Goal: Transaction & Acquisition: Purchase product/service

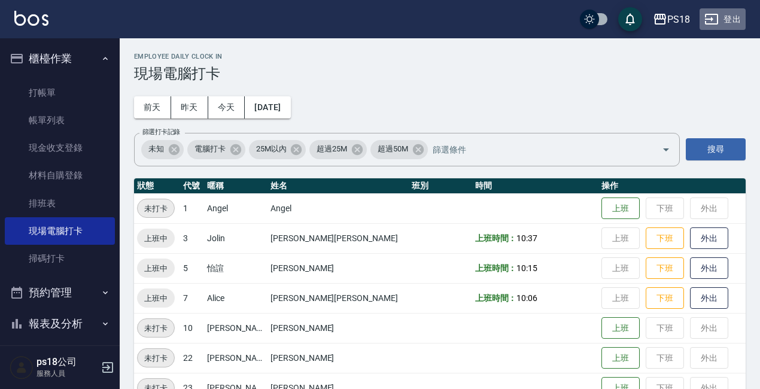
click at [730, 19] on button "登出" at bounding box center [722, 19] width 46 height 22
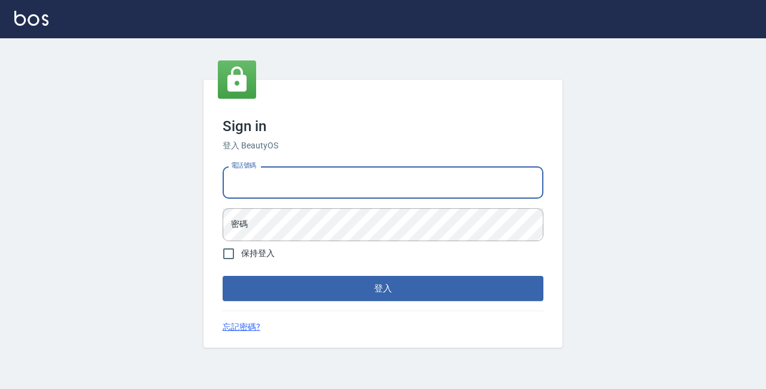
drag, startPoint x: 0, startPoint y: 0, endPoint x: 311, endPoint y: 175, distance: 356.7
click at [311, 175] on input "電話號碼" at bounding box center [383, 182] width 321 height 32
type input "0928704656"
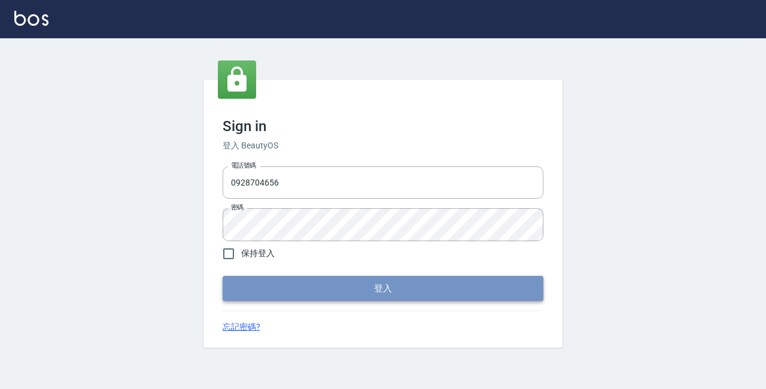
click at [395, 288] on button "登入" at bounding box center [383, 288] width 321 height 25
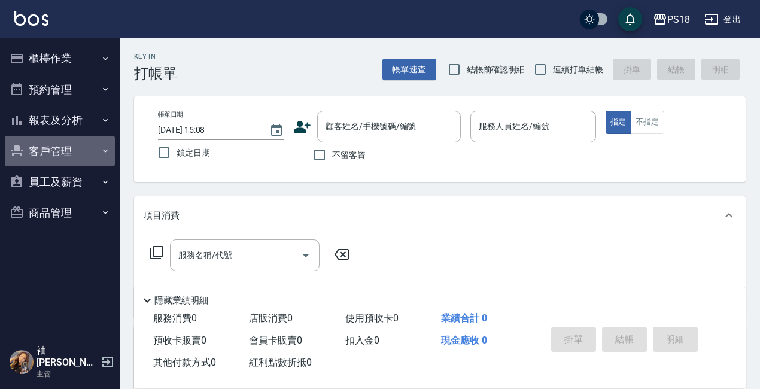
click at [62, 151] on button "客戶管理" at bounding box center [60, 151] width 110 height 31
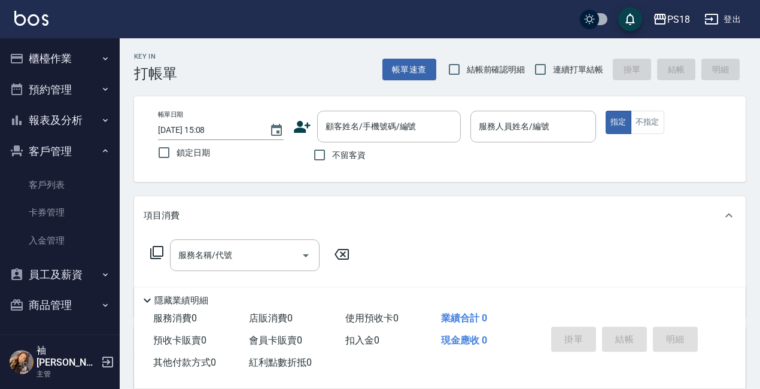
click at [665, 17] on icon "button" at bounding box center [660, 19] width 14 height 14
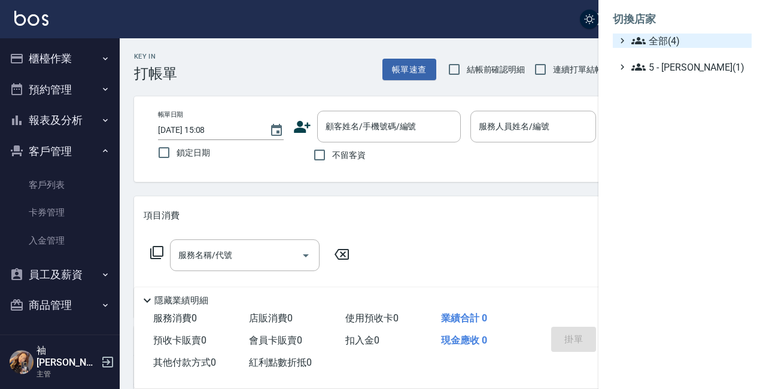
click at [648, 38] on span "全部(4)" at bounding box center [688, 40] width 115 height 14
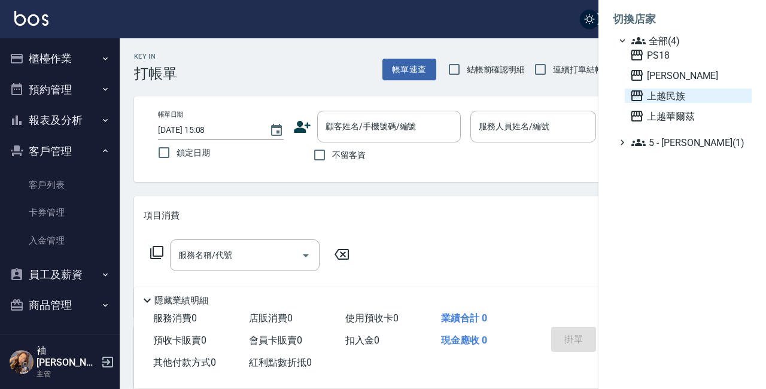
click at [656, 95] on span "上越民族" at bounding box center [687, 96] width 117 height 14
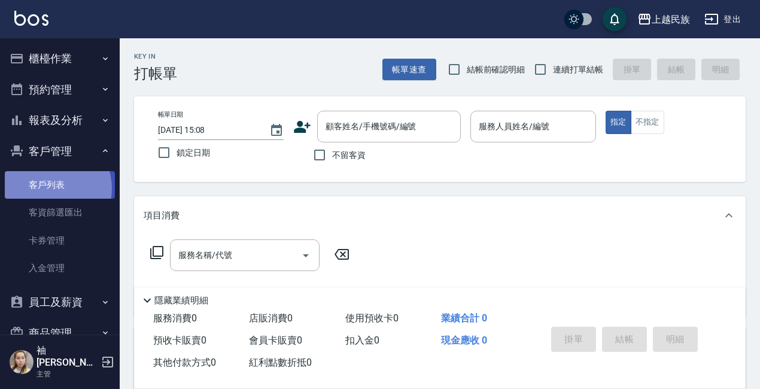
click at [47, 188] on link "客戶列表" at bounding box center [60, 185] width 110 height 28
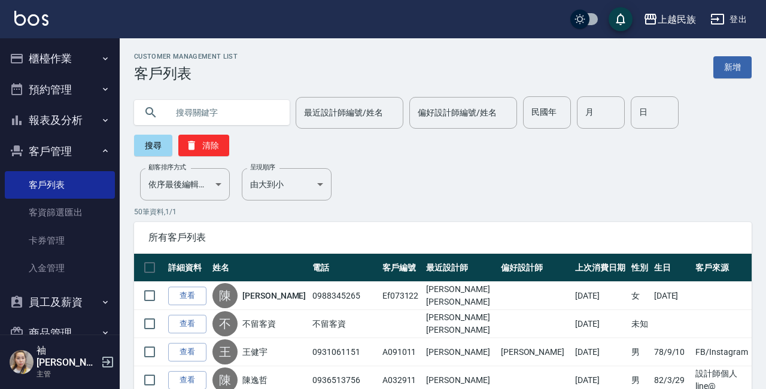
click at [201, 111] on input "text" at bounding box center [223, 112] width 112 height 32
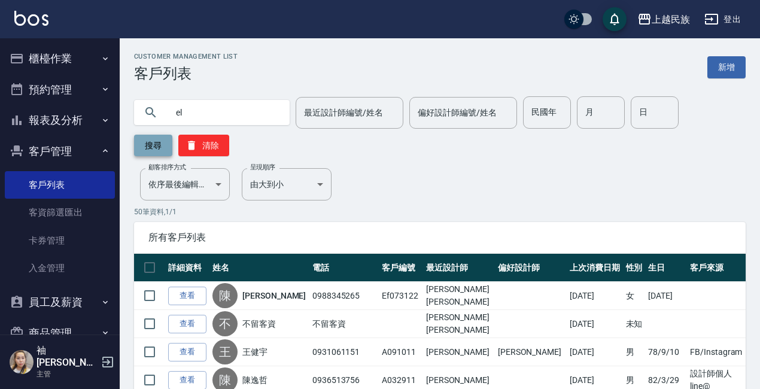
type input "e"
click at [186, 112] on input "text" at bounding box center [223, 112] width 112 height 32
type input "高新"
click at [157, 142] on button "搜尋" at bounding box center [153, 146] width 38 height 22
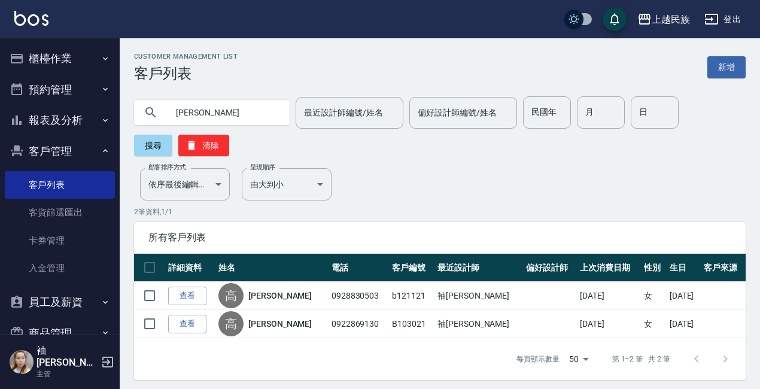
click at [196, 293] on link "查看" at bounding box center [187, 296] width 38 height 19
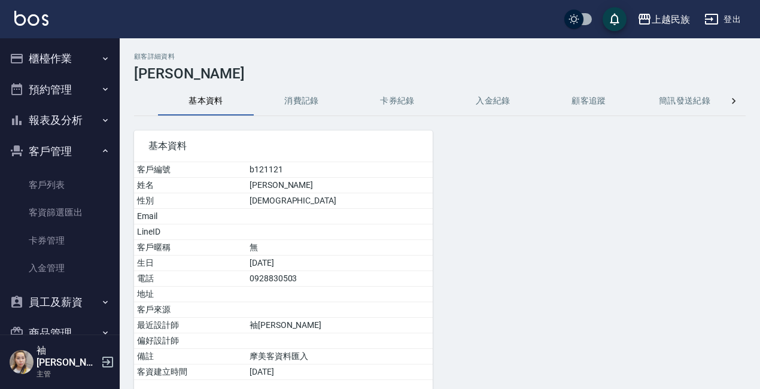
click at [311, 109] on button "消費記錄" at bounding box center [302, 101] width 96 height 29
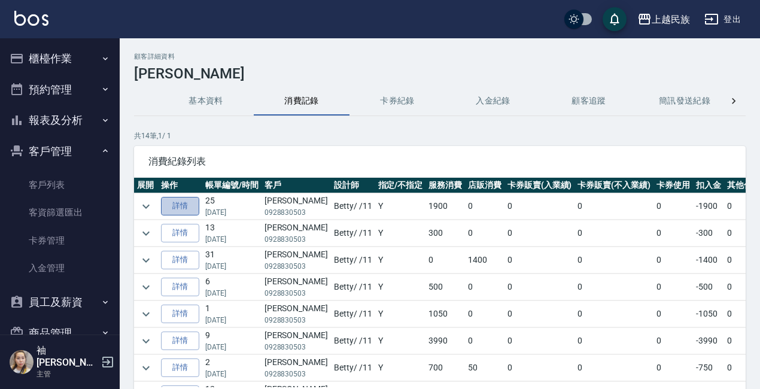
click at [176, 199] on link "詳情" at bounding box center [180, 206] width 38 height 19
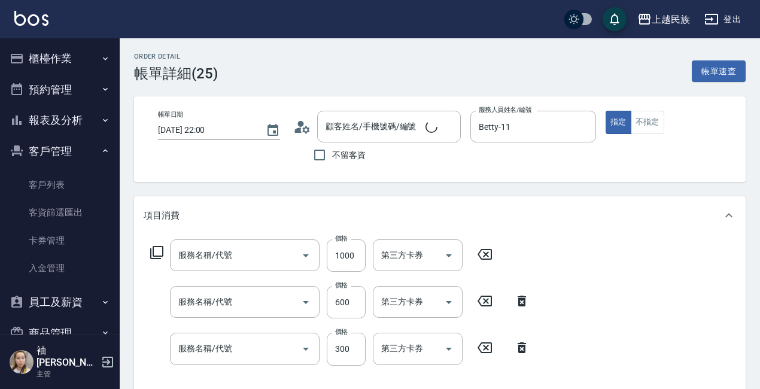
type input "2025/05/10 22:00"
type input "Betty-11"
type input "高新婷/0928830503/b121121"
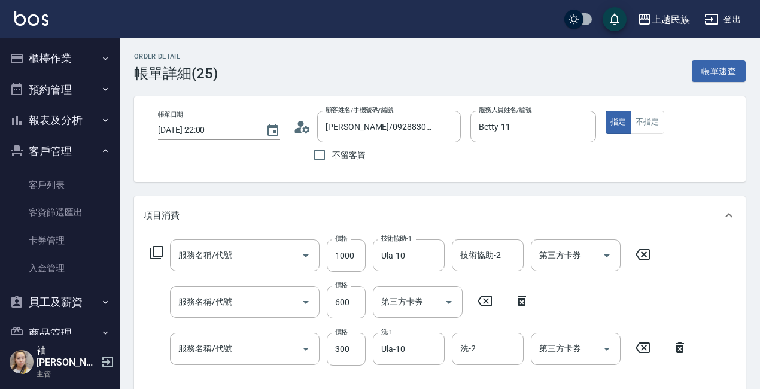
type input "區塊燙(214)"
type input "單剪500(302)"
type input "洗髮300(101)"
click at [726, 16] on button "登出" at bounding box center [722, 19] width 46 height 22
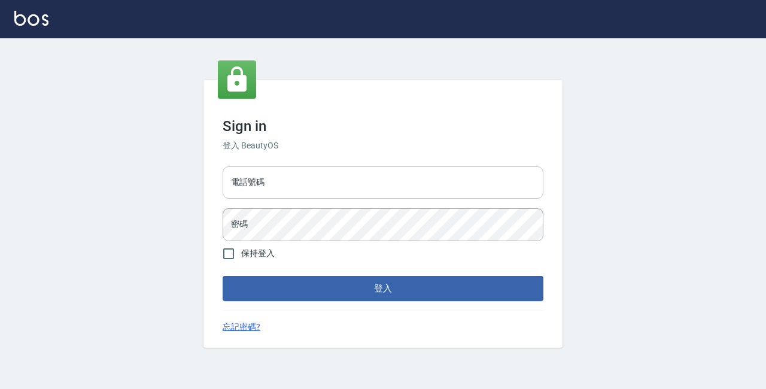
click at [288, 181] on input "電話號碼" at bounding box center [383, 182] width 321 height 32
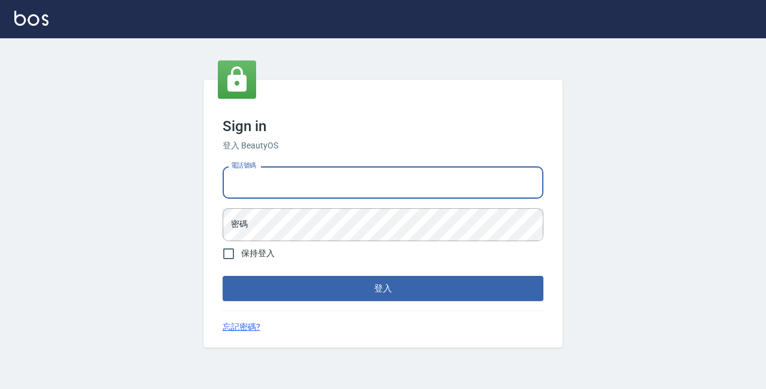
type input "89729295"
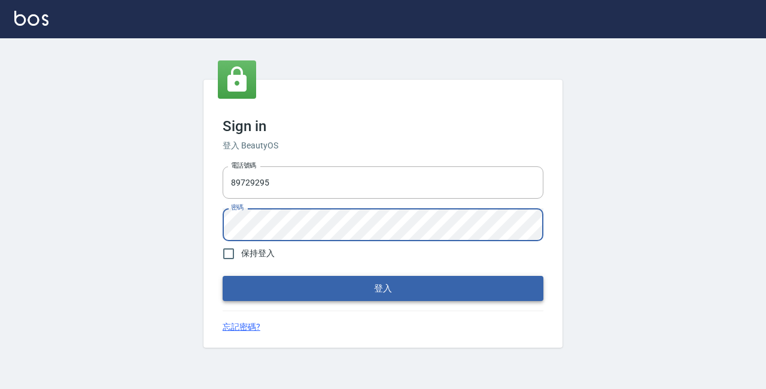
click at [380, 289] on button "登入" at bounding box center [383, 288] width 321 height 25
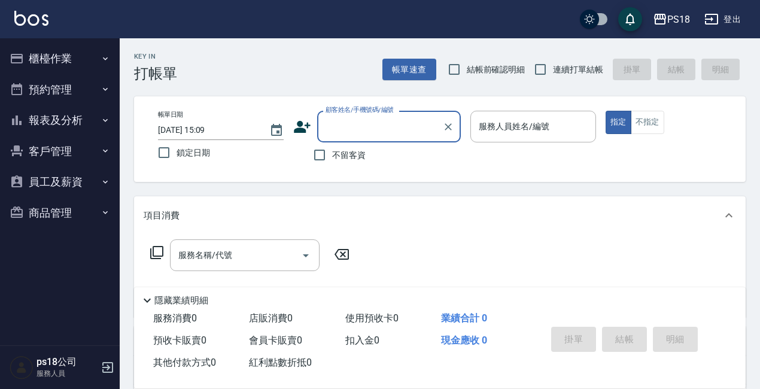
click at [59, 51] on button "櫃檯作業" at bounding box center [60, 58] width 110 height 31
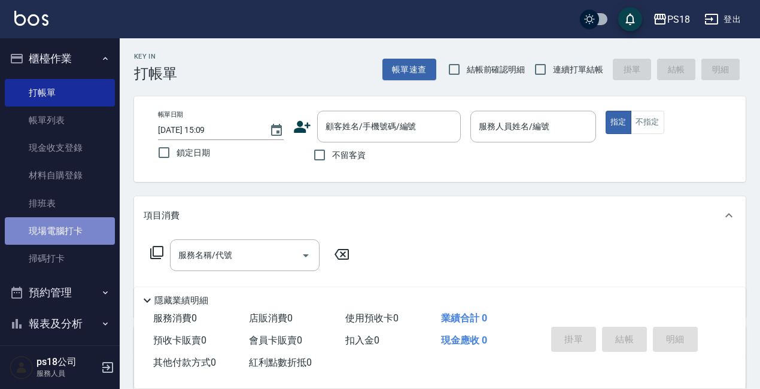
click at [79, 237] on link "現場電腦打卡" at bounding box center [60, 231] width 110 height 28
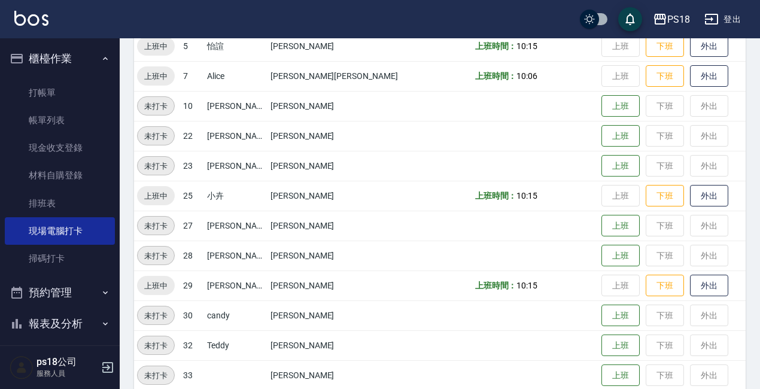
scroll to position [268, 0]
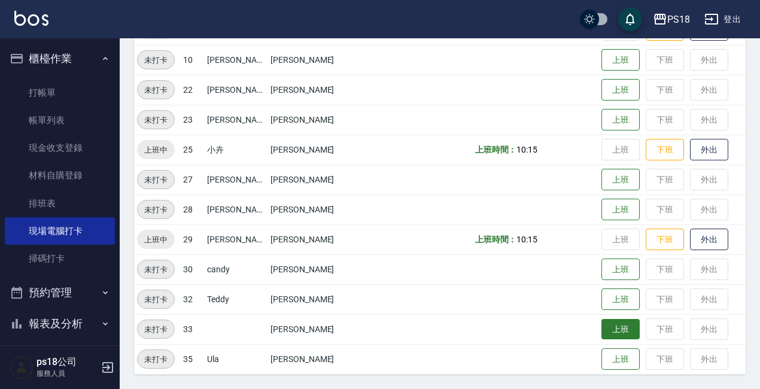
click at [601, 325] on button "上班" at bounding box center [620, 329] width 38 height 21
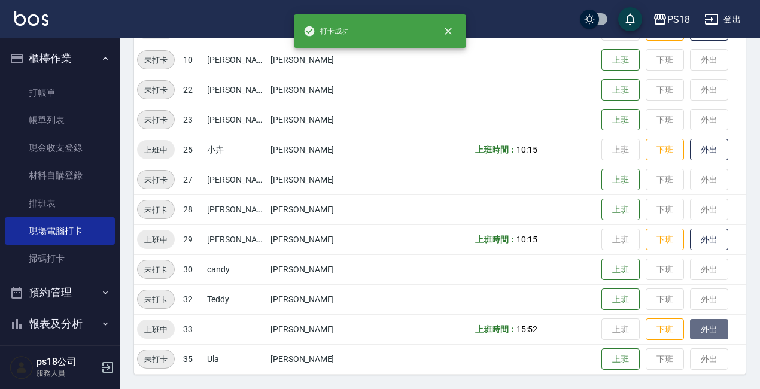
click at [690, 331] on button "外出" at bounding box center [709, 329] width 38 height 21
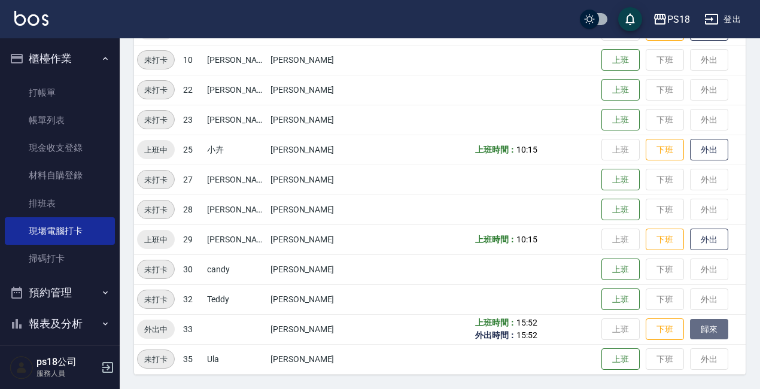
click at [692, 330] on button "歸來" at bounding box center [709, 329] width 38 height 21
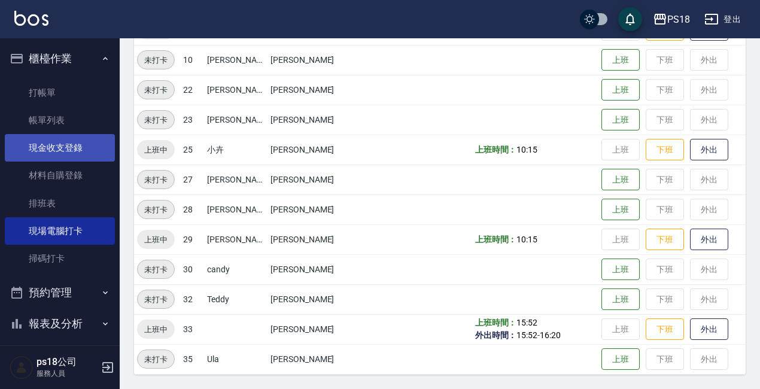
click at [62, 149] on link "現金收支登錄" at bounding box center [60, 148] width 110 height 28
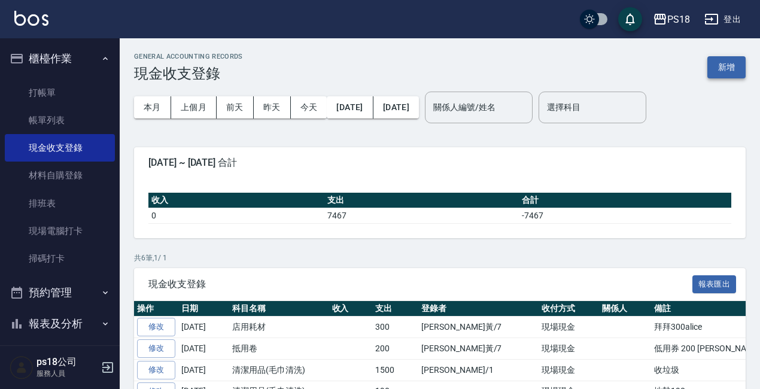
click at [725, 65] on button "新增" at bounding box center [726, 67] width 38 height 22
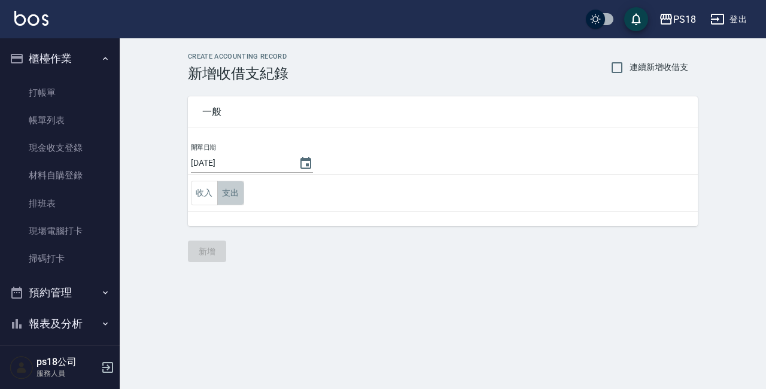
click at [235, 193] on button "支出" at bounding box center [230, 193] width 27 height 25
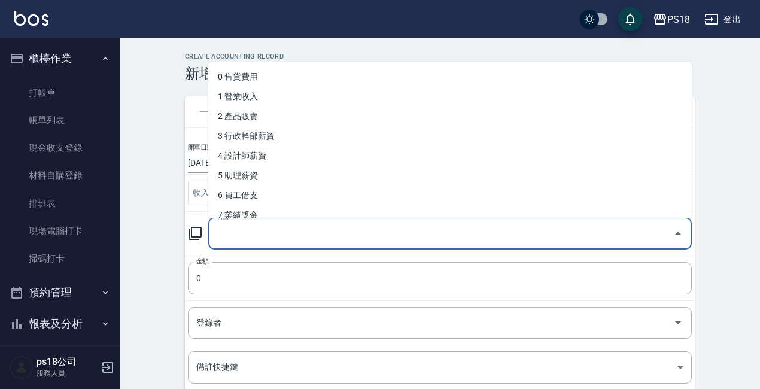
click at [238, 235] on input "科目" at bounding box center [441, 233] width 455 height 21
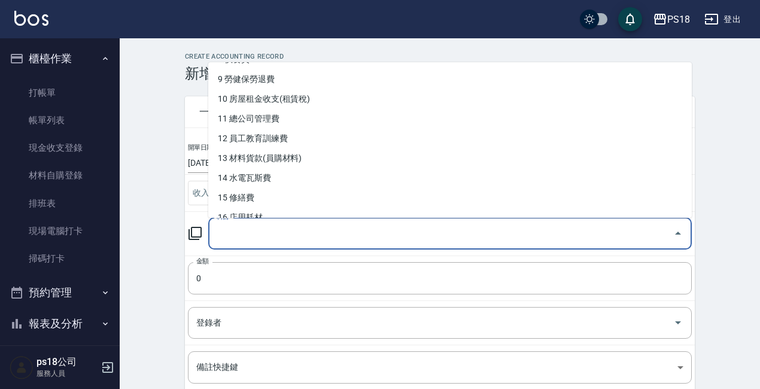
scroll to position [179, 0]
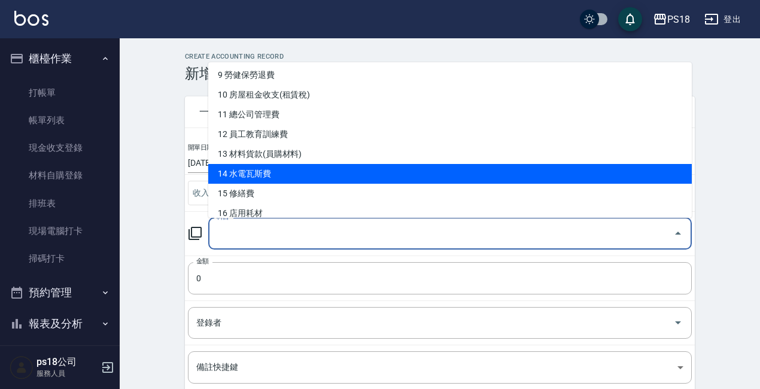
click at [269, 175] on li "14 水電瓦斯費" at bounding box center [449, 174] width 483 height 20
type input "14 水電瓦斯費"
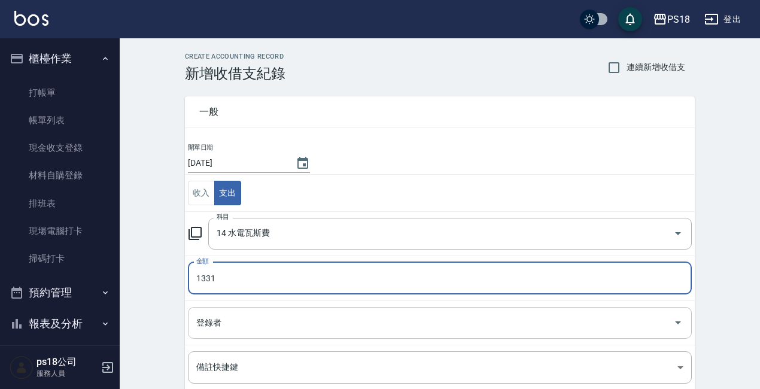
type input "1331"
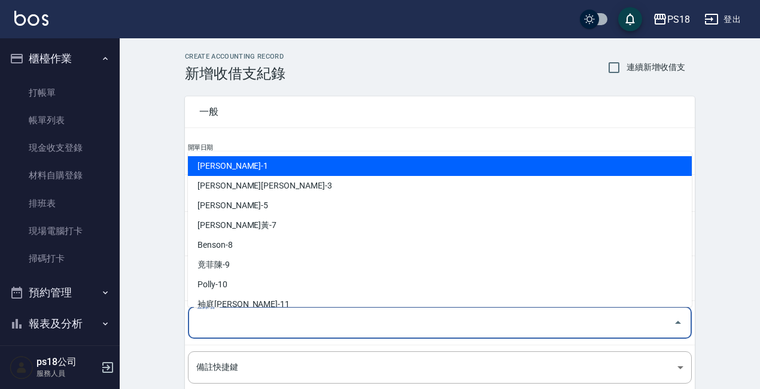
click at [233, 328] on input "登錄者" at bounding box center [430, 322] width 475 height 21
click at [218, 164] on li "[PERSON_NAME]-1" at bounding box center [440, 166] width 504 height 20
type input "[PERSON_NAME]-1"
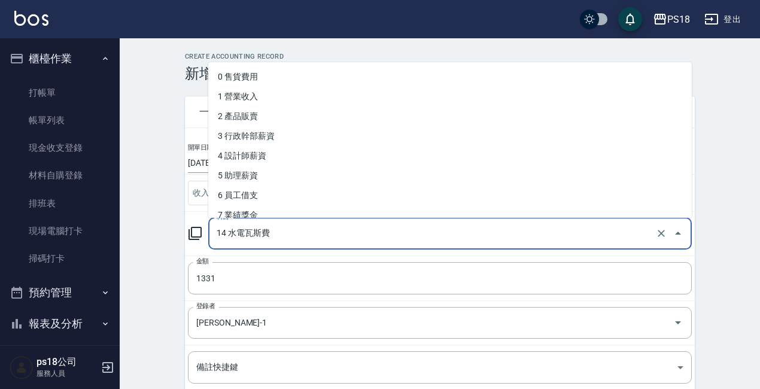
drag, startPoint x: 247, startPoint y: 232, endPoint x: 276, endPoint y: 233, distance: 28.7
click at [276, 233] on input "14 水電瓦斯費" at bounding box center [433, 233] width 439 height 21
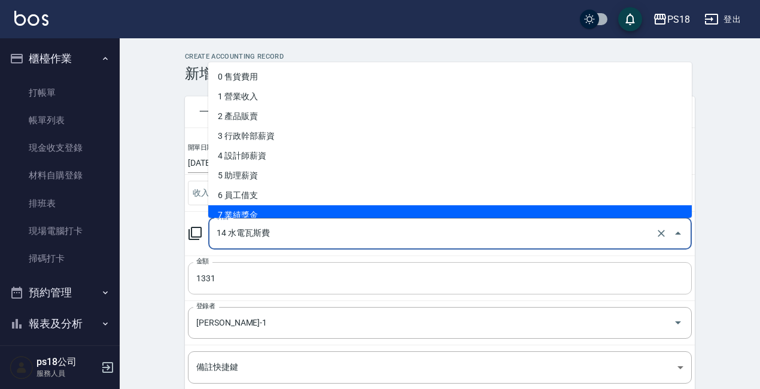
click at [266, 281] on input "1331" at bounding box center [440, 278] width 504 height 32
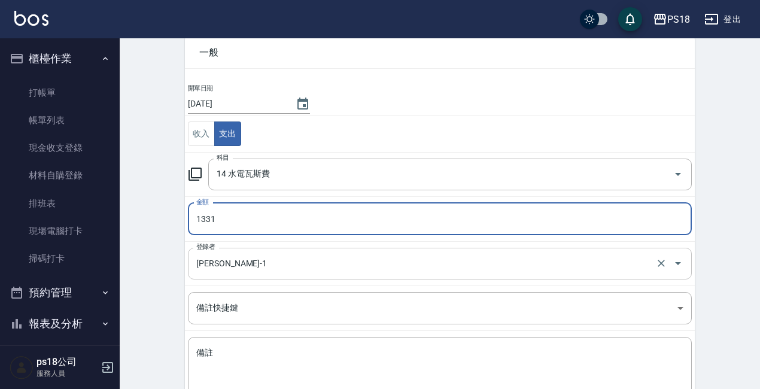
scroll to position [139, 0]
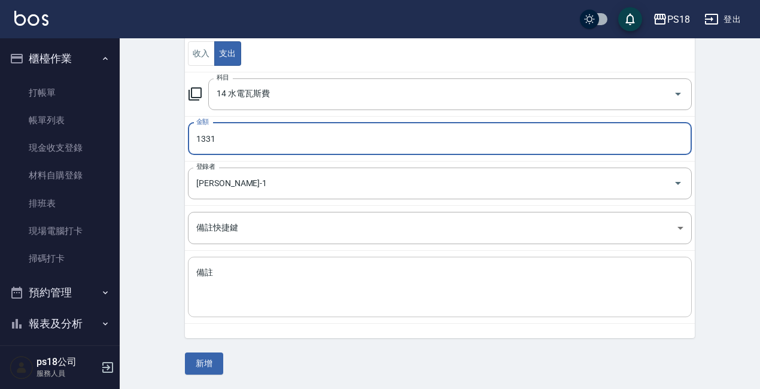
click at [200, 270] on textarea "備註" at bounding box center [439, 287] width 487 height 41
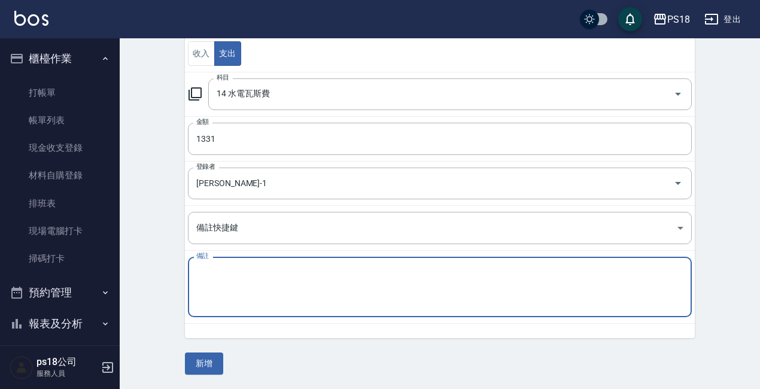
paste textarea "瓦斯費"
type textarea "瓦斯費1331"
click at [202, 358] on button "新增" at bounding box center [204, 363] width 38 height 22
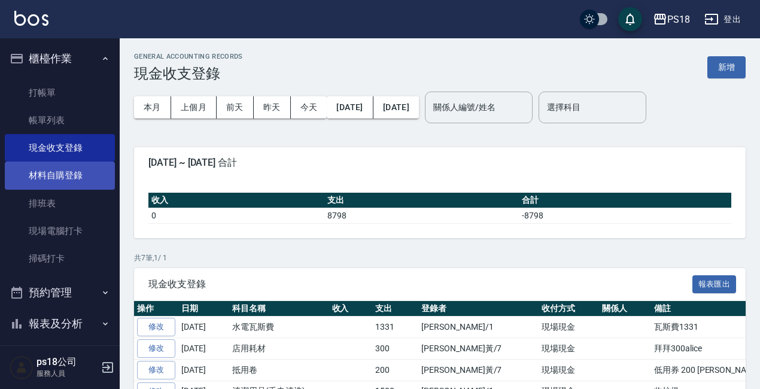
scroll to position [100, 0]
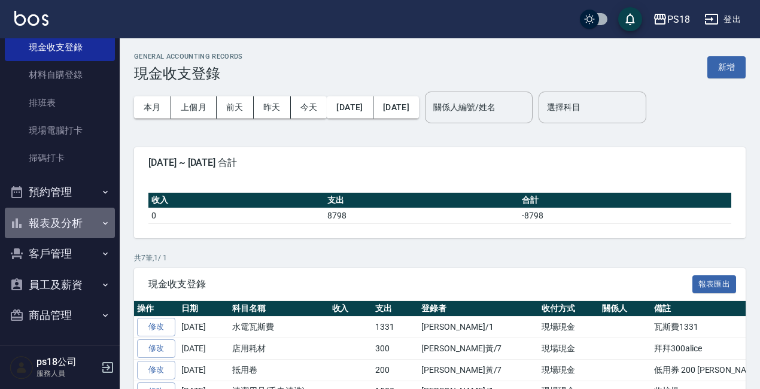
click at [68, 217] on button "報表及分析" at bounding box center [60, 223] width 110 height 31
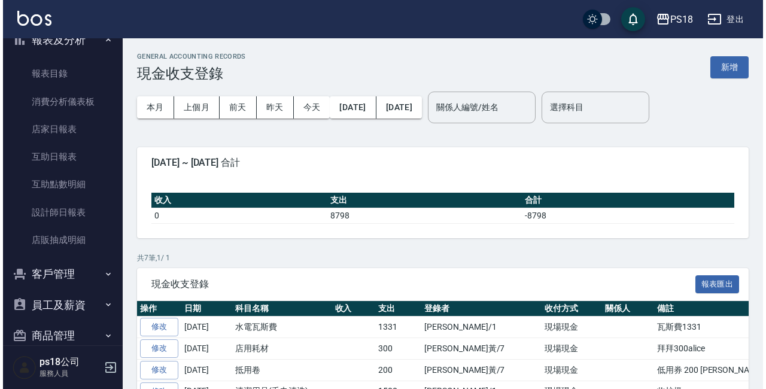
scroll to position [304, 0]
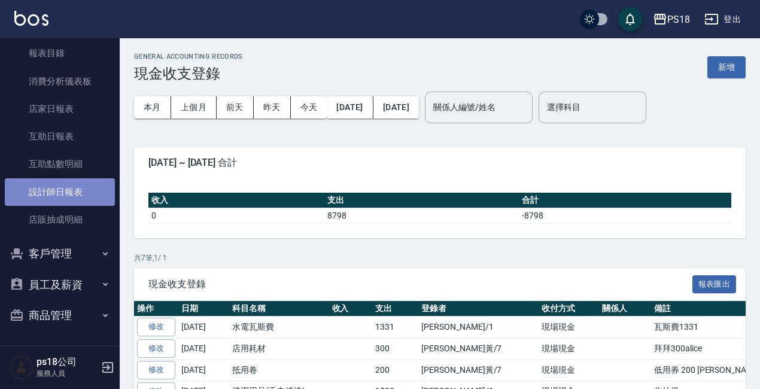
click at [74, 191] on link "設計師日報表" at bounding box center [60, 192] width 110 height 28
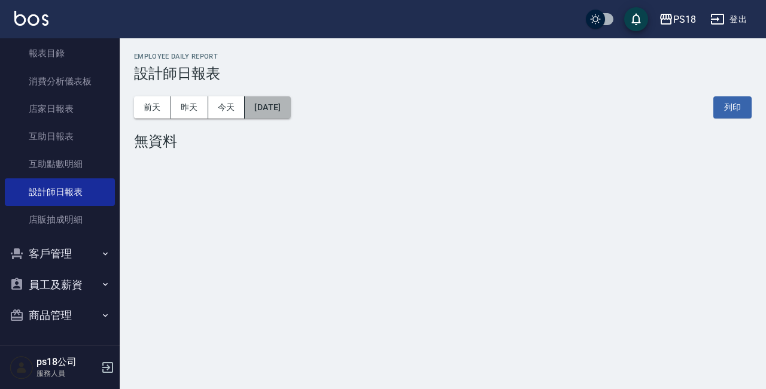
click at [290, 103] on button "[DATE]" at bounding box center [267, 107] width 45 height 22
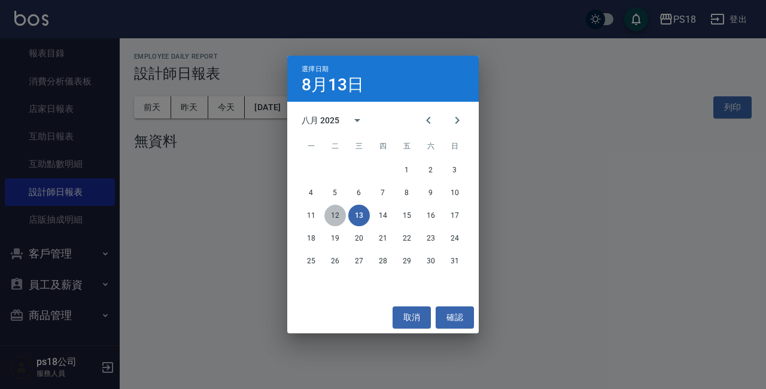
click at [331, 210] on button "12" at bounding box center [335, 216] width 22 height 22
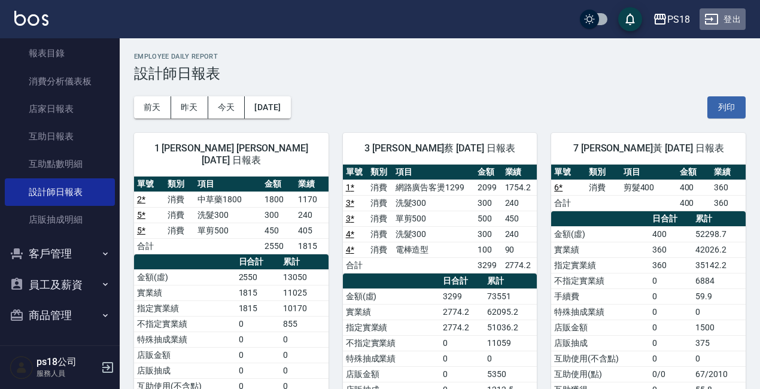
click at [738, 16] on button "登出" at bounding box center [722, 19] width 46 height 22
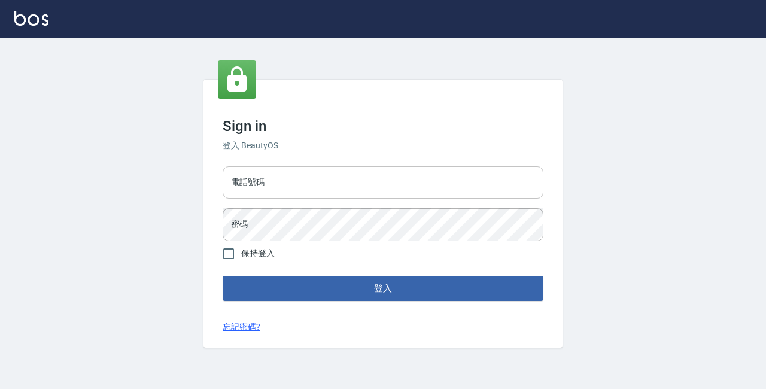
click at [269, 181] on input "電話號碼" at bounding box center [383, 182] width 321 height 32
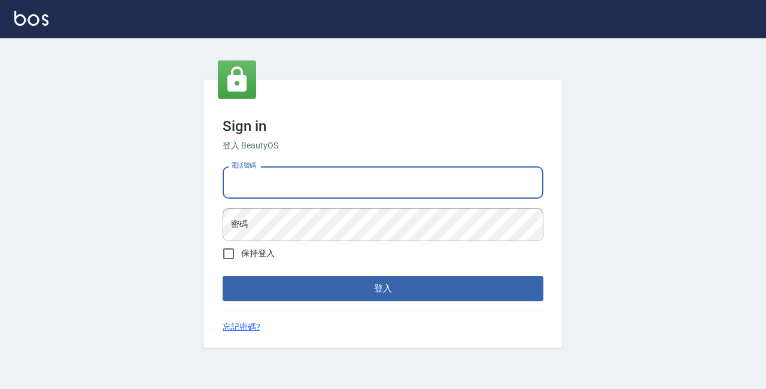
type input "0933473141"
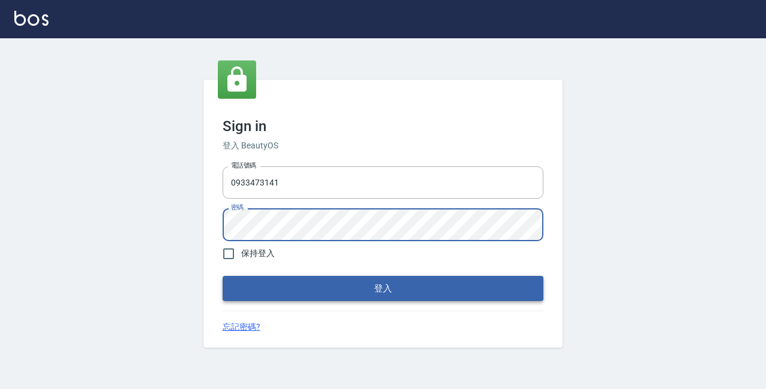
click at [310, 288] on button "登入" at bounding box center [383, 288] width 321 height 25
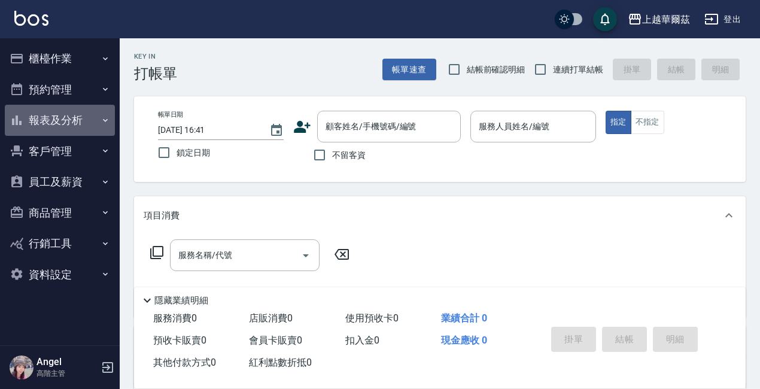
click at [58, 119] on button "報表及分析" at bounding box center [60, 120] width 110 height 31
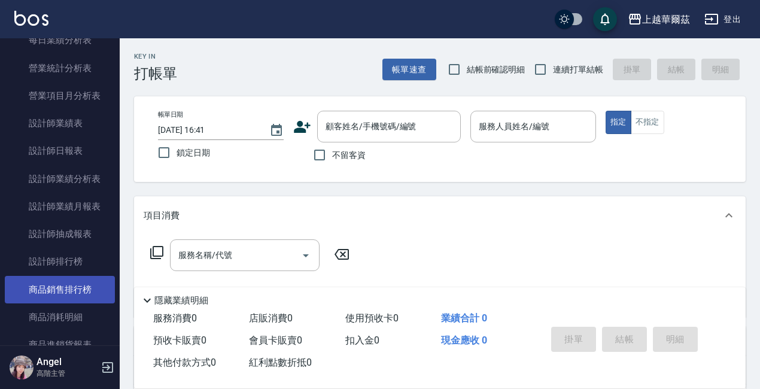
scroll to position [419, 0]
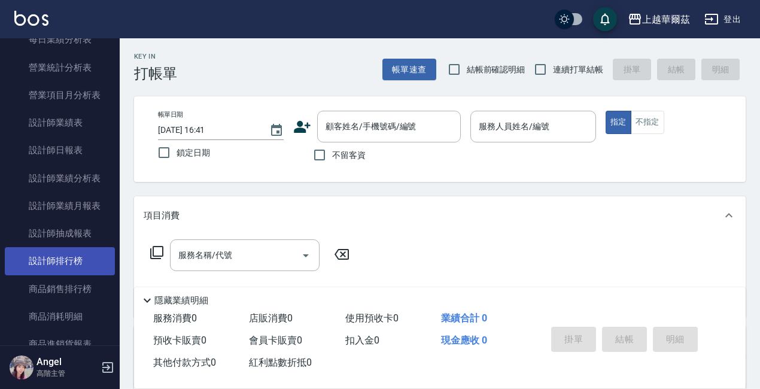
click at [61, 258] on link "設計師排行榜" at bounding box center [60, 261] width 110 height 28
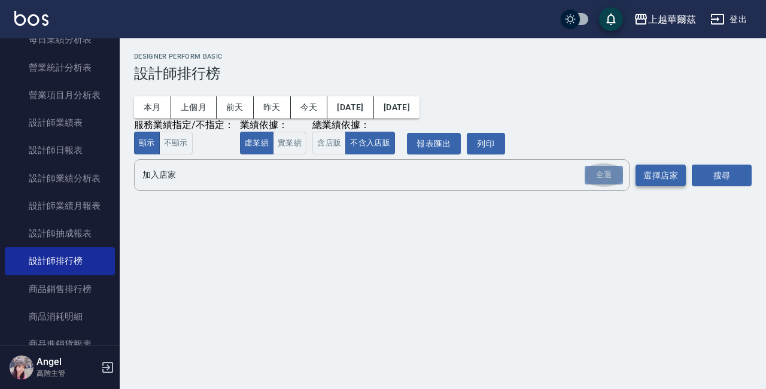
drag, startPoint x: 592, startPoint y: 173, endPoint x: 663, endPoint y: 174, distance: 70.6
click at [598, 173] on div "全選" at bounding box center [603, 175] width 38 height 19
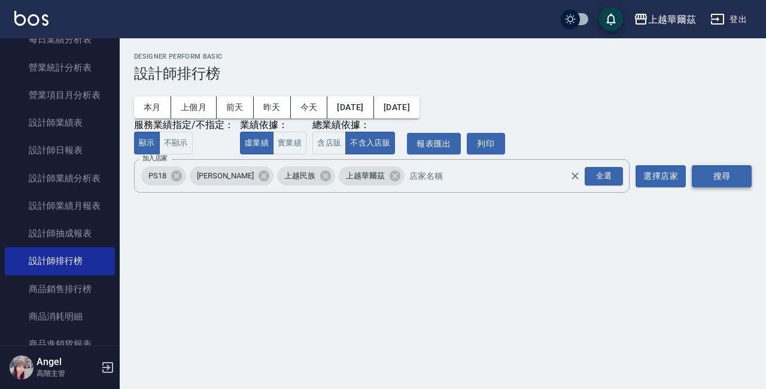
click at [716, 177] on button "搜尋" at bounding box center [721, 176] width 60 height 22
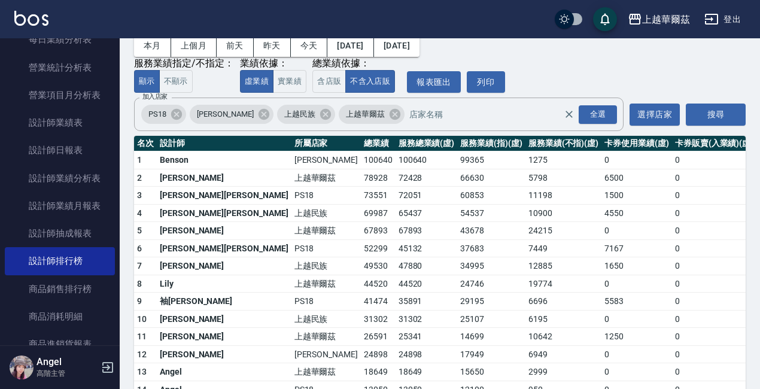
scroll to position [60, 0]
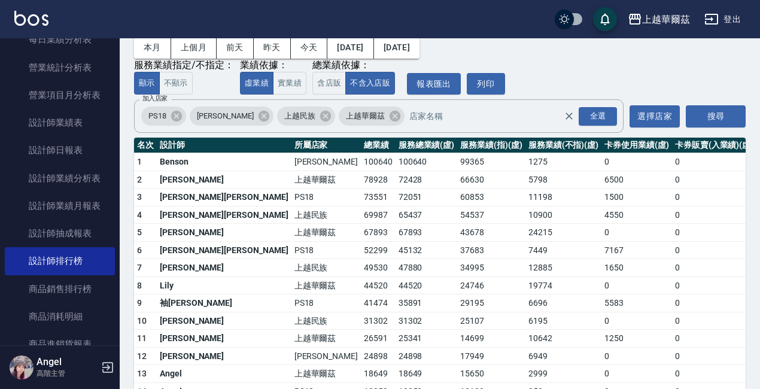
click at [727, 21] on button "登出" at bounding box center [722, 19] width 46 height 22
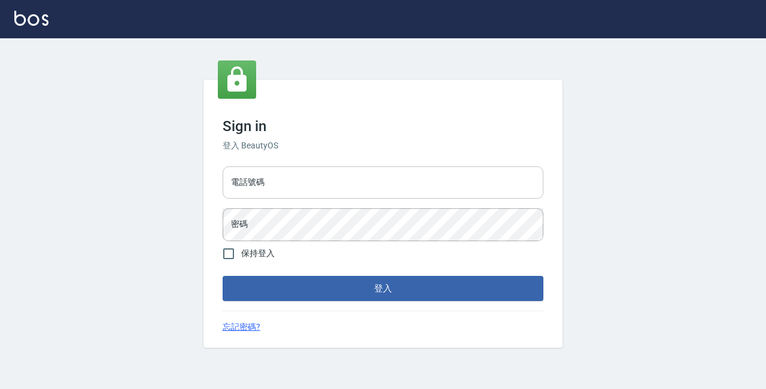
click at [299, 181] on input "電話號碼" at bounding box center [383, 182] width 321 height 32
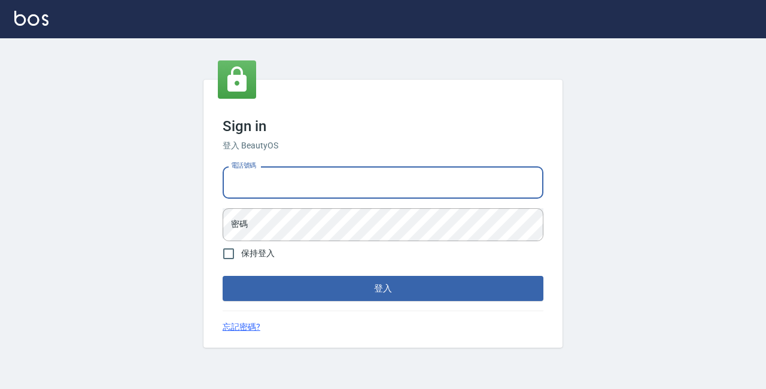
type input "89729295"
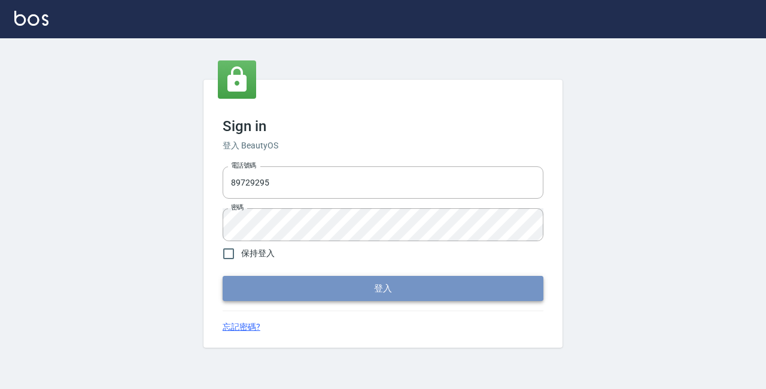
click at [301, 288] on button "登入" at bounding box center [383, 288] width 321 height 25
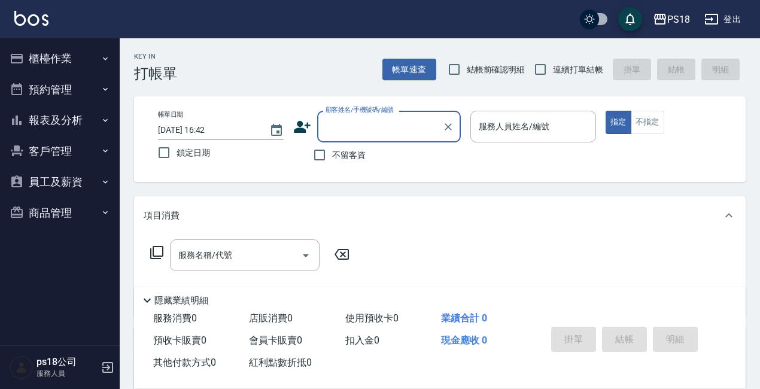
click at [403, 127] on input "顧客姓名/手機號碼/編號" at bounding box center [379, 126] width 115 height 21
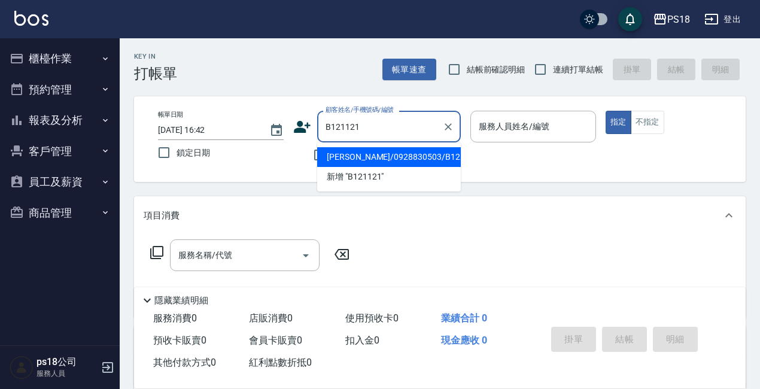
click at [377, 153] on li "[PERSON_NAME]/0928830503/B121121" at bounding box center [389, 157] width 144 height 20
type input "[PERSON_NAME]/0928830503/B121121"
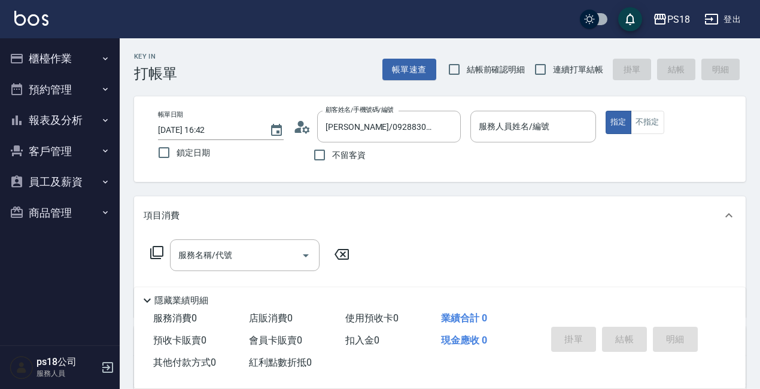
click at [298, 120] on icon at bounding box center [302, 127] width 18 height 18
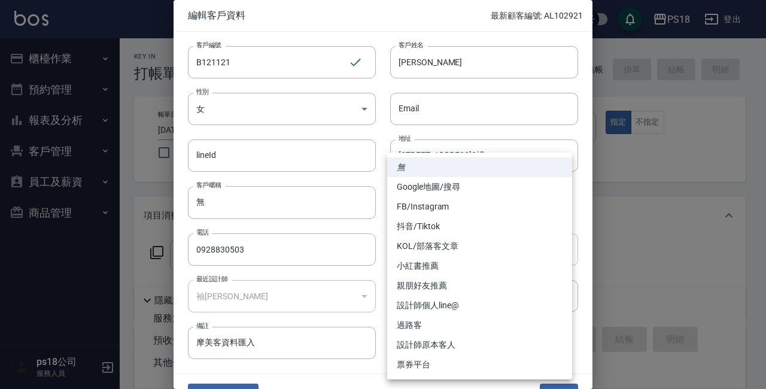
click at [556, 249] on body "PS18 登出 櫃檯作業 打帳單 帳單列表 現金收支登錄 材料自購登錄 排班表 現場電腦打卡 掃碼打卡 預約管理 預約管理 單日預約紀錄 單週預約紀錄 報表及…" at bounding box center [383, 292] width 766 height 585
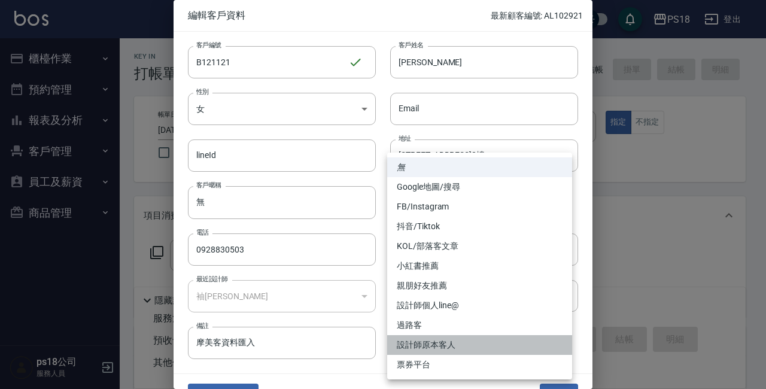
click at [431, 340] on li "設計師原本客人" at bounding box center [479, 345] width 185 height 20
type input "設計師原本客人"
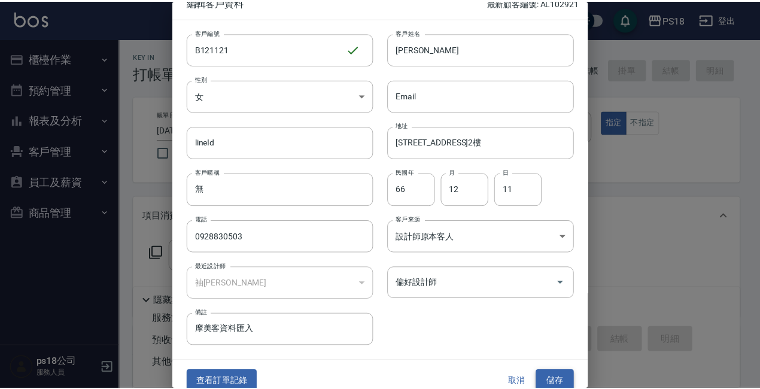
scroll to position [26, 0]
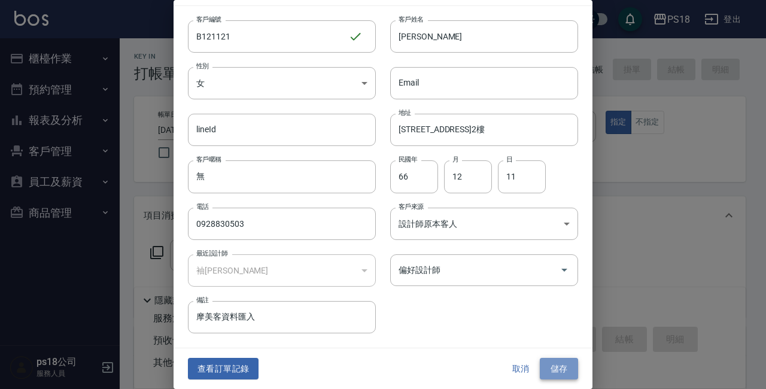
click at [543, 364] on button "儲存" at bounding box center [559, 369] width 38 height 22
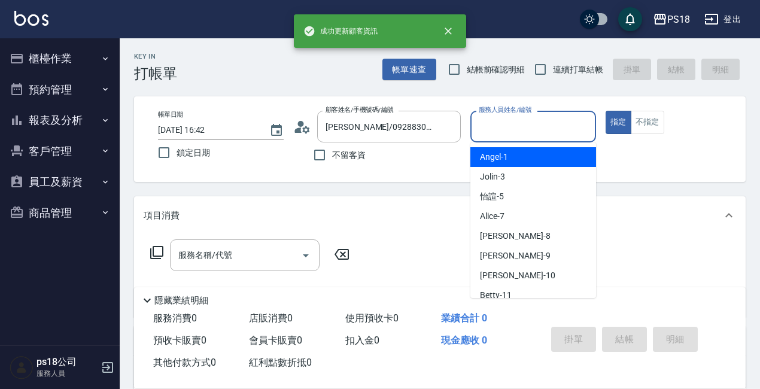
click at [562, 124] on input "服務人員姓名/編號" at bounding box center [533, 126] width 115 height 21
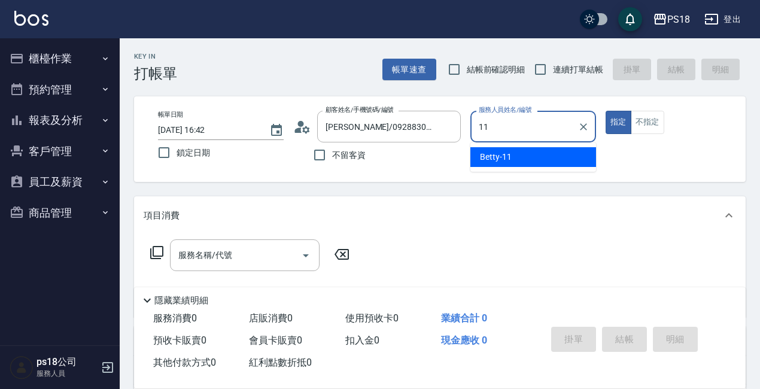
type input "Betty-11"
type button "true"
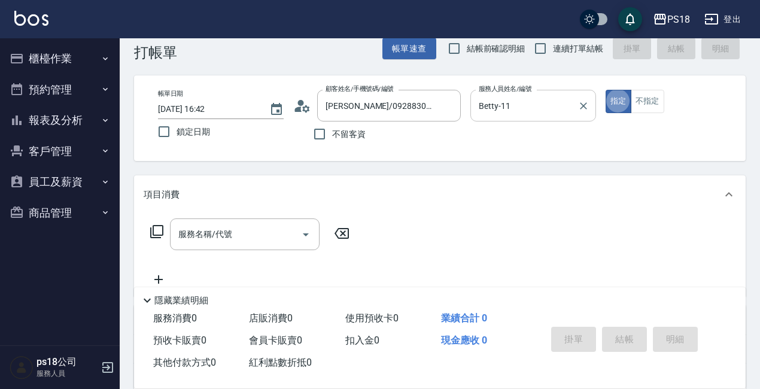
scroll to position [0, 0]
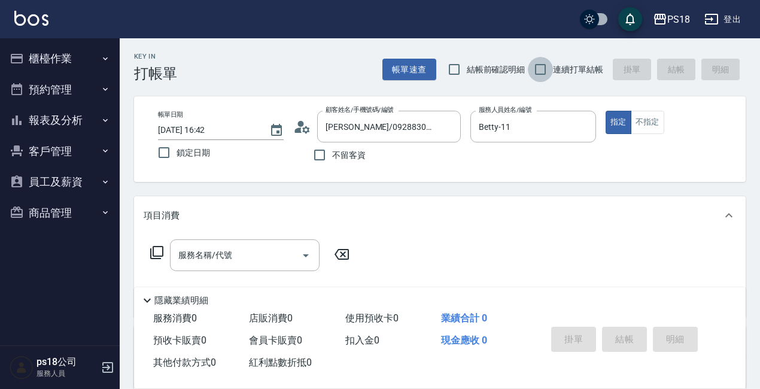
click at [540, 69] on input "連續打單結帳" at bounding box center [540, 69] width 25 height 25
checkbox input "true"
click at [154, 248] on icon at bounding box center [156, 252] width 13 height 13
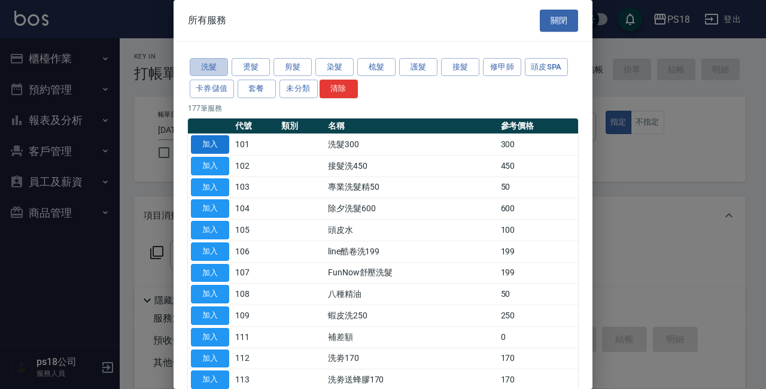
drag, startPoint x: 206, startPoint y: 62, endPoint x: 202, endPoint y: 142, distance: 79.7
click at [203, 62] on button "洗髮" at bounding box center [209, 67] width 38 height 19
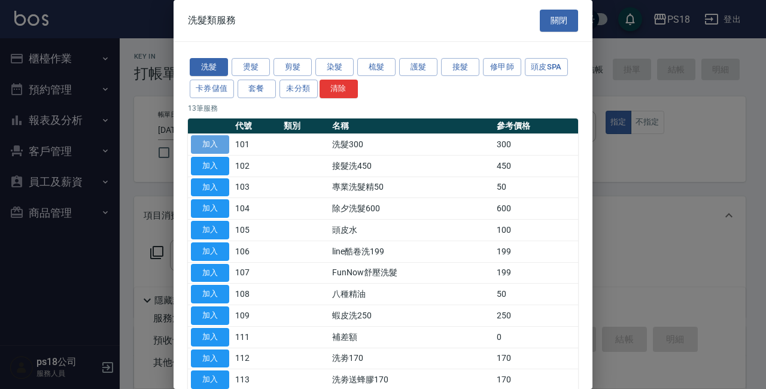
click at [202, 143] on button "加入" at bounding box center [210, 144] width 38 height 19
type input "洗髮300(101)"
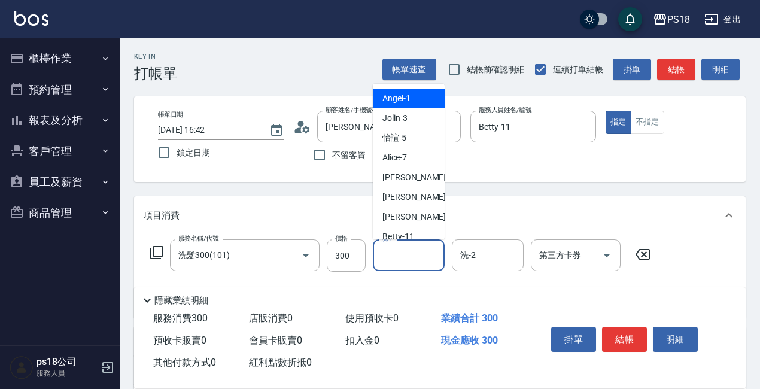
click at [421, 252] on input "洗-1" at bounding box center [408, 255] width 61 height 21
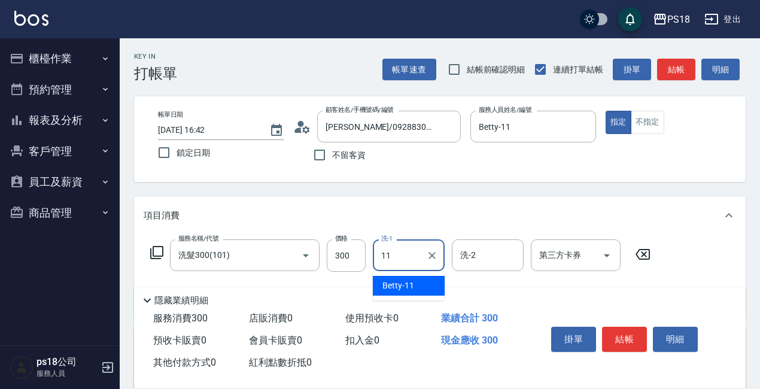
type input "Betty-11"
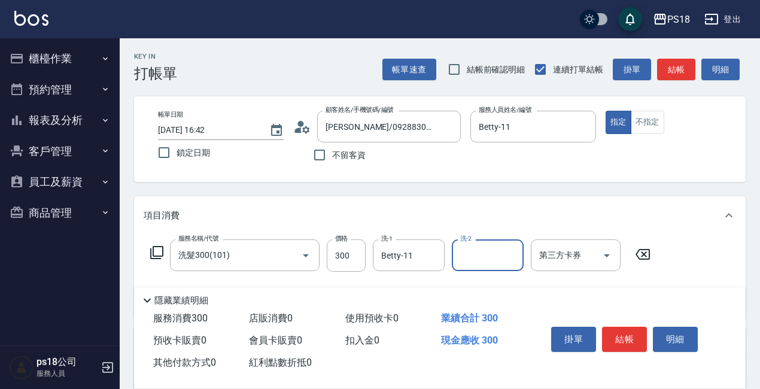
click at [157, 249] on icon at bounding box center [157, 252] width 14 height 14
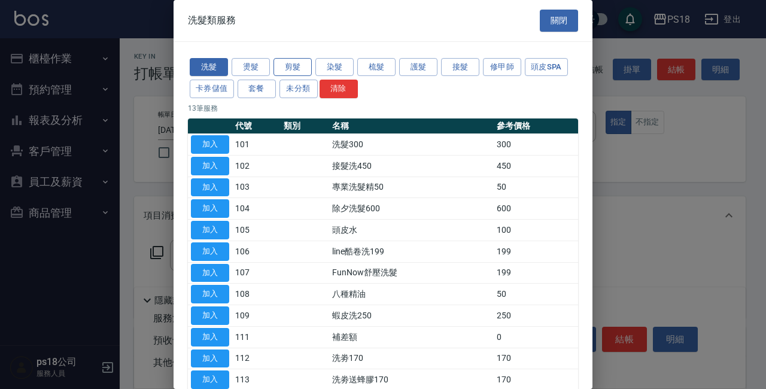
click at [287, 66] on button "剪髮" at bounding box center [292, 67] width 38 height 19
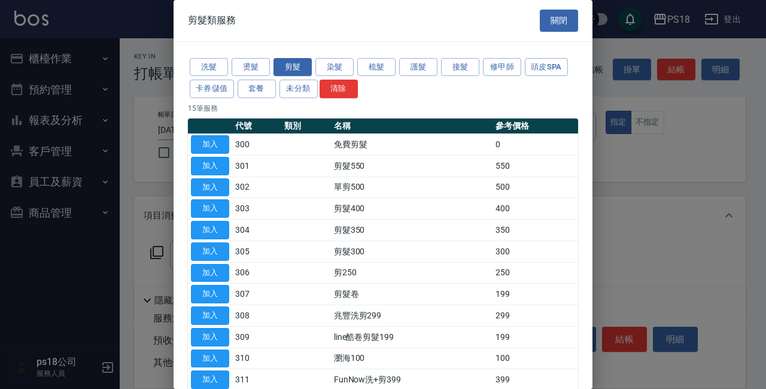
drag, startPoint x: 217, startPoint y: 183, endPoint x: 288, endPoint y: 379, distance: 208.5
click at [217, 182] on button "加入" at bounding box center [210, 187] width 38 height 19
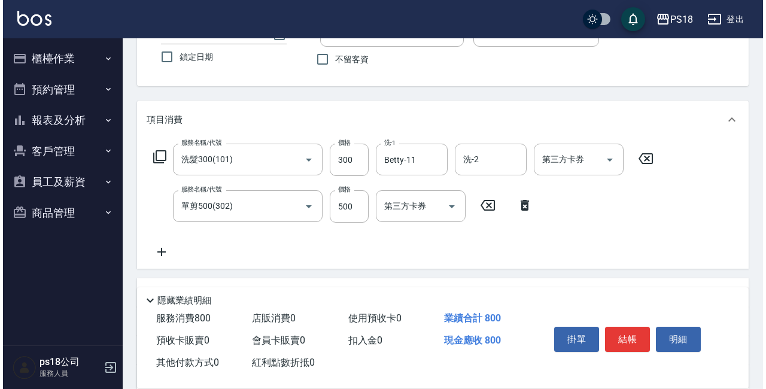
scroll to position [120, 0]
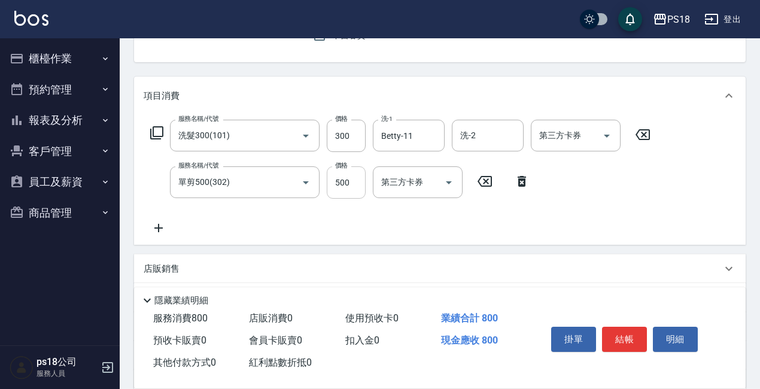
click at [358, 172] on input "500" at bounding box center [346, 182] width 39 height 32
type input "600"
click at [156, 130] on icon at bounding box center [157, 133] width 14 height 14
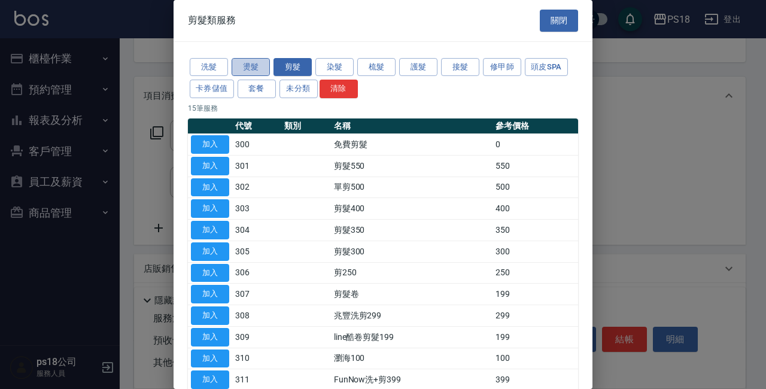
click at [240, 59] on button "燙髮" at bounding box center [250, 67] width 38 height 19
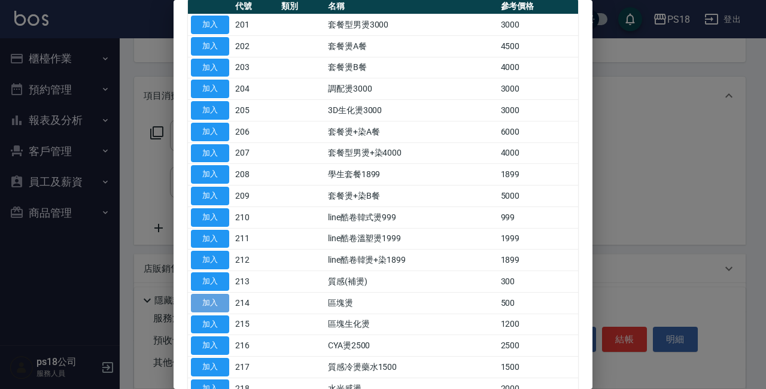
click at [223, 300] on button "加入" at bounding box center [210, 303] width 38 height 19
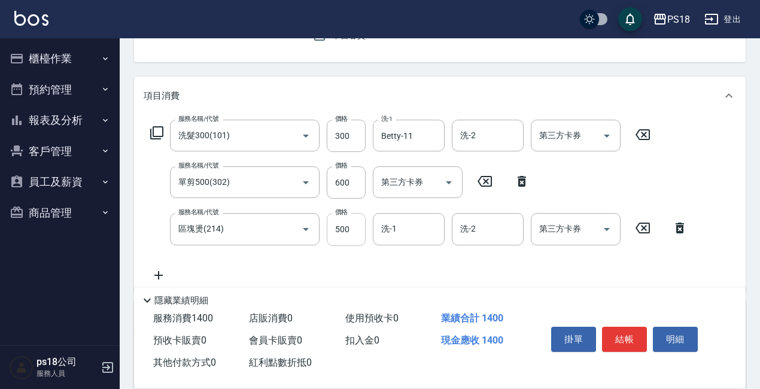
click at [343, 229] on input "500" at bounding box center [346, 229] width 39 height 32
type input "1000"
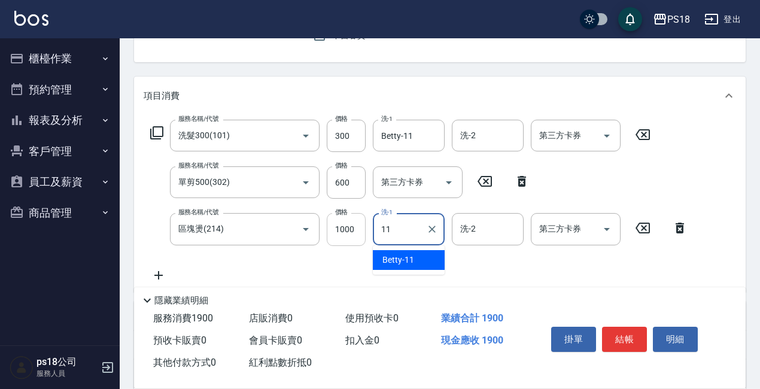
type input "Betty-11"
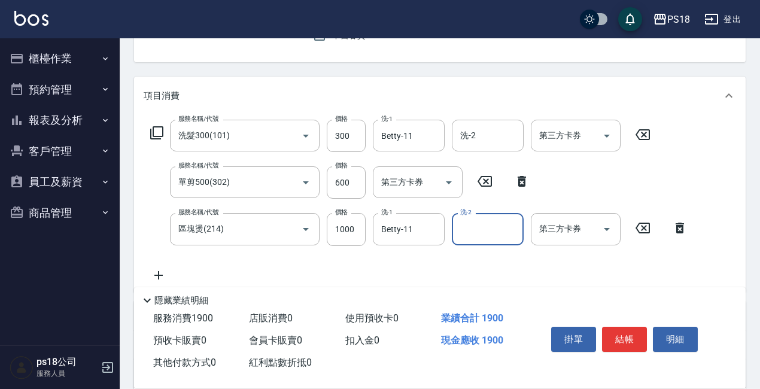
scroll to position [291, 0]
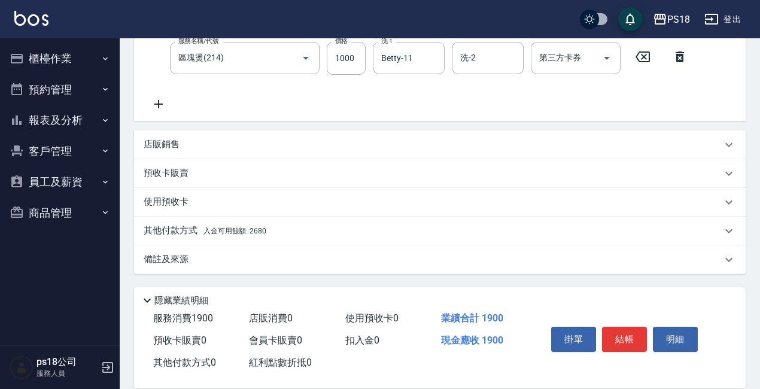
click at [248, 227] on span "入金可用餘額: 2680" at bounding box center [234, 231] width 63 height 8
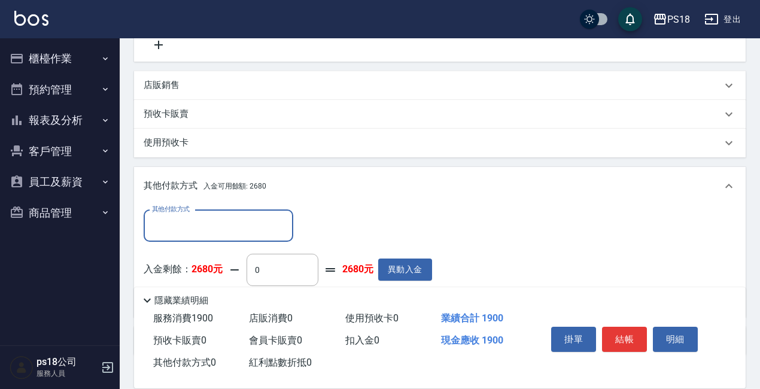
scroll to position [0, 0]
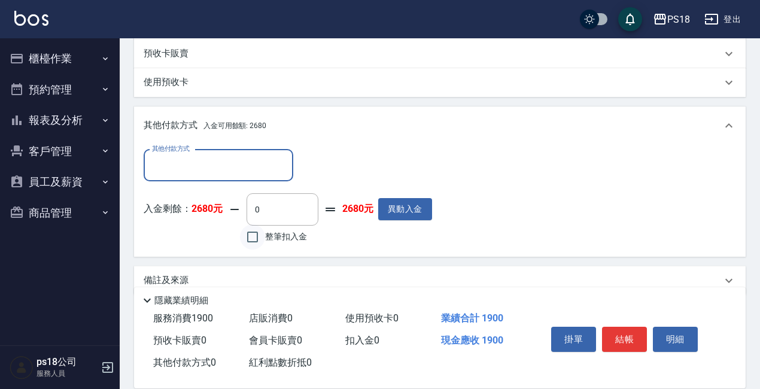
click at [250, 234] on input "整筆扣入金" at bounding box center [252, 236] width 25 height 25
checkbox input "true"
type input "1900"
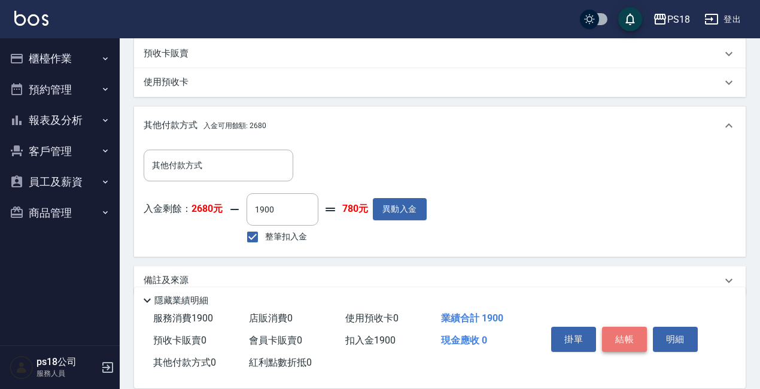
click at [616, 327] on button "結帳" at bounding box center [624, 339] width 45 height 25
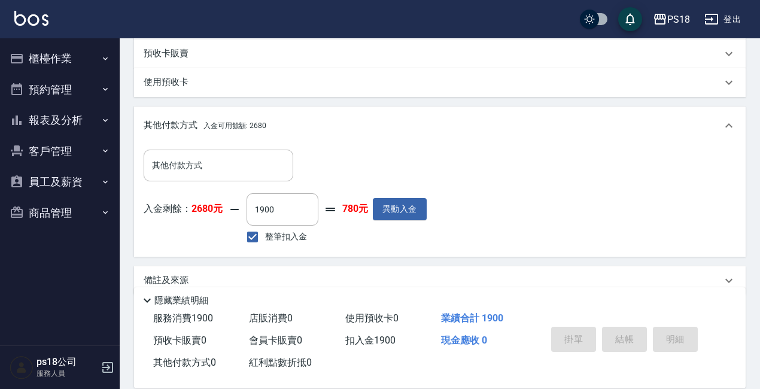
type input "[DATE] 16:47"
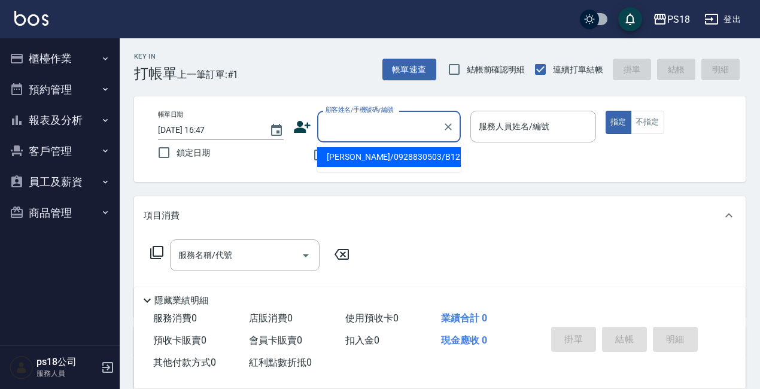
click at [361, 129] on input "顧客姓名/手機號碼/編號" at bounding box center [379, 126] width 115 height 21
click at [354, 157] on li "[PERSON_NAME]/0922869130/B103021" at bounding box center [389, 157] width 144 height 20
type input "[PERSON_NAME]/0922869130/B103021"
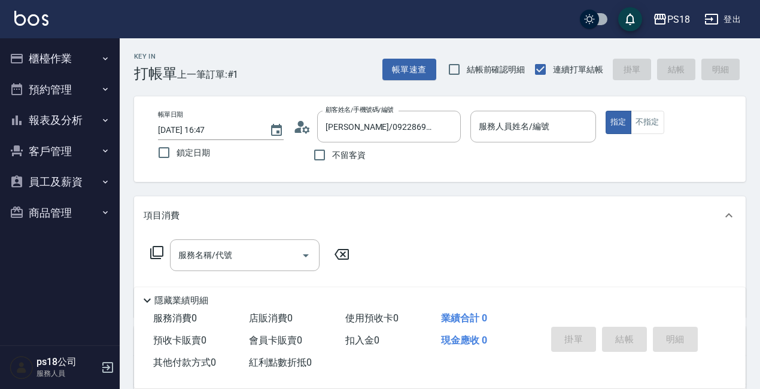
click at [305, 133] on icon at bounding box center [305, 129] width 7 height 7
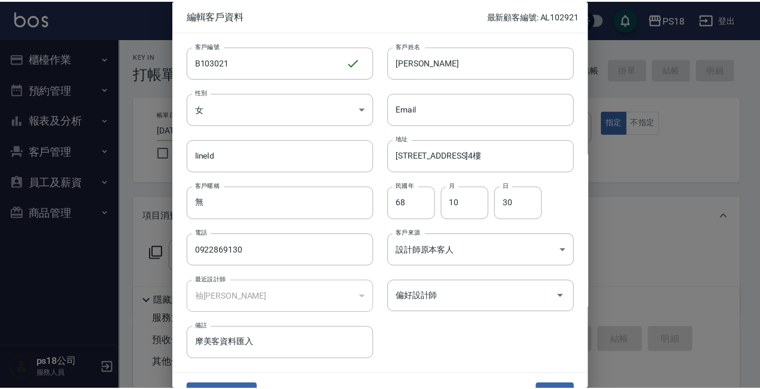
scroll to position [26, 0]
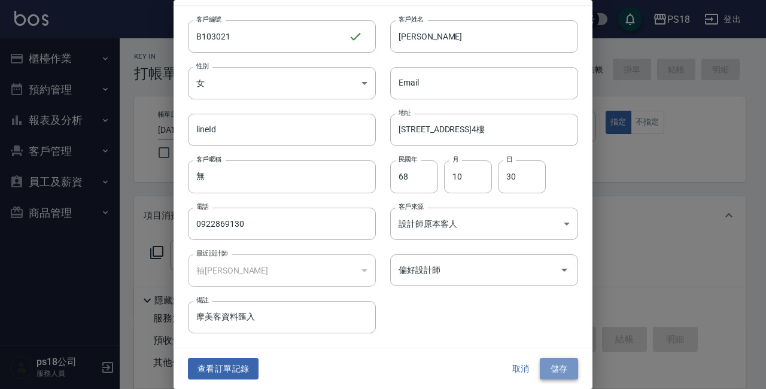
click at [552, 370] on button "儲存" at bounding box center [559, 369] width 38 height 22
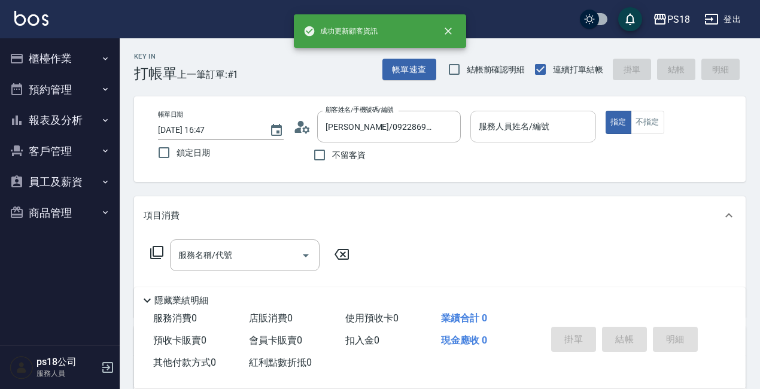
click at [503, 120] on input "服務人員姓名/編號" at bounding box center [533, 126] width 115 height 21
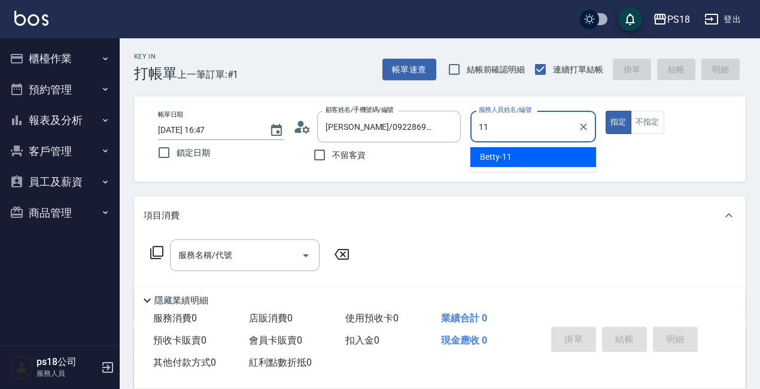
type input "Betty-11"
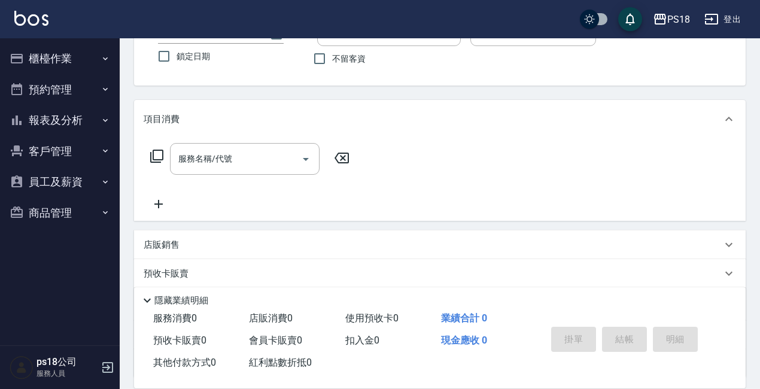
scroll to position [200, 0]
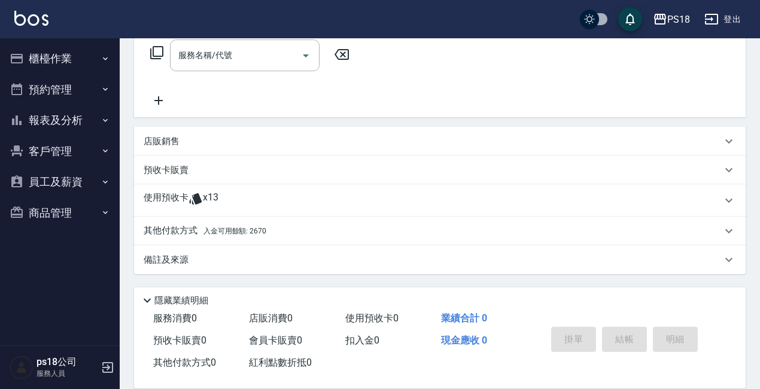
click at [201, 196] on icon at bounding box center [195, 198] width 14 height 14
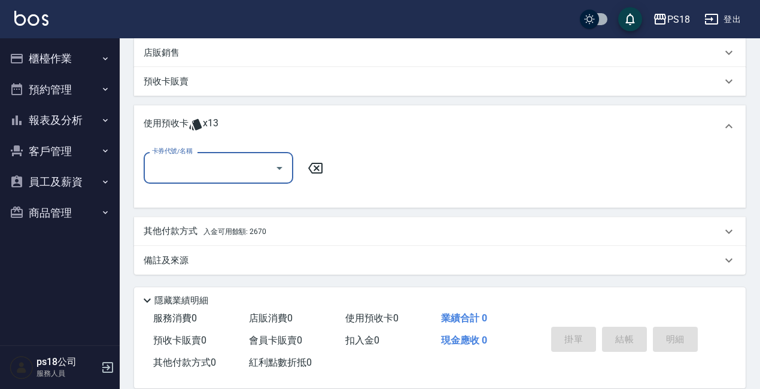
scroll to position [289, 0]
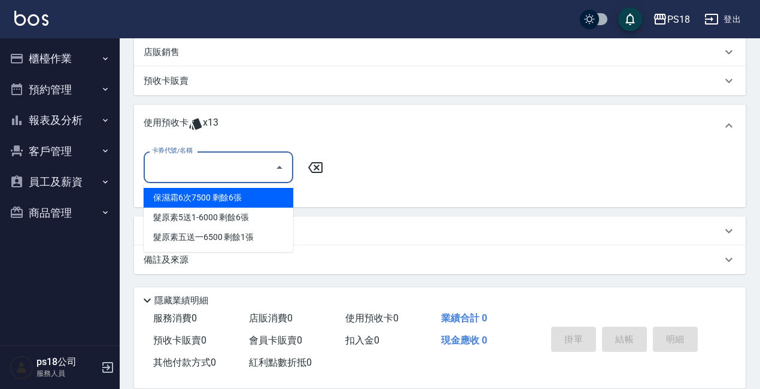
click at [206, 175] on input "卡券代號/名稱" at bounding box center [209, 167] width 121 height 21
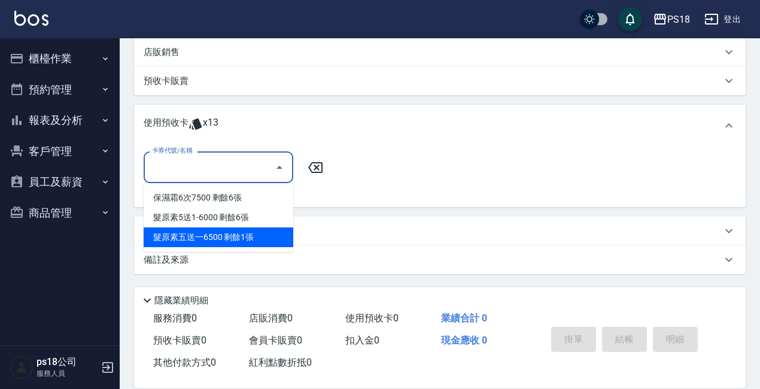
click at [228, 234] on div "髮原素五送一6500 剩餘1張" at bounding box center [219, 237] width 150 height 20
type input "髮原素五送一6500"
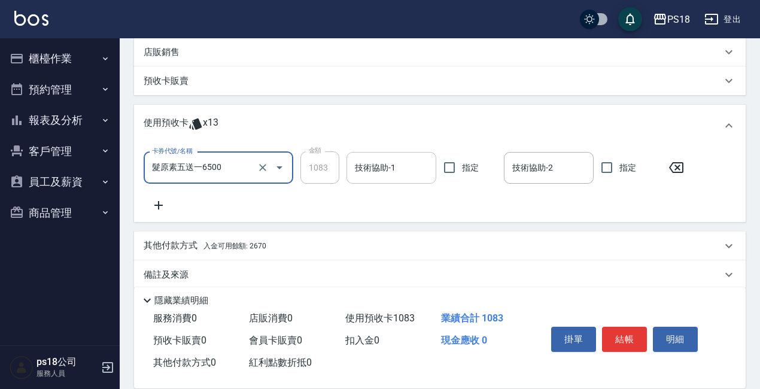
click at [385, 165] on input "技術協助-1" at bounding box center [391, 167] width 79 height 21
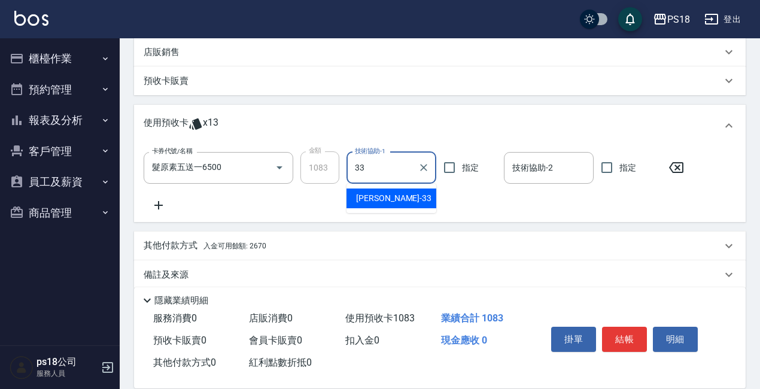
type input "[PERSON_NAME]-33"
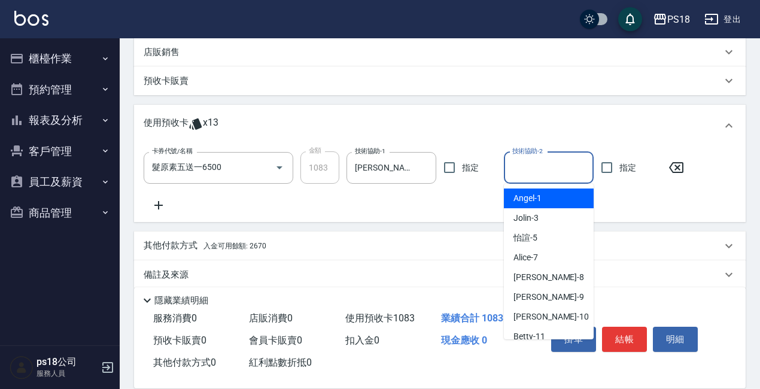
drag, startPoint x: 549, startPoint y: 163, endPoint x: 576, endPoint y: 167, distance: 27.2
click at [549, 163] on input "技術協助-2" at bounding box center [548, 167] width 79 height 21
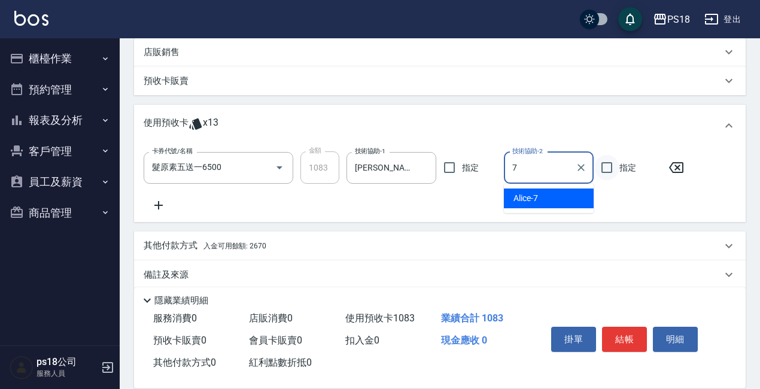
type input "Alice-7"
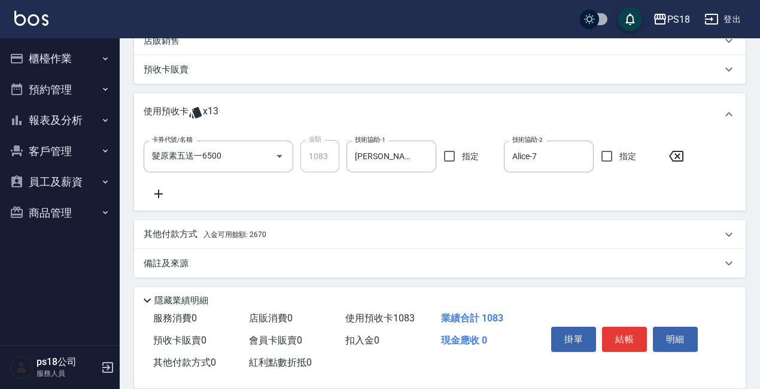
scroll to position [304, 0]
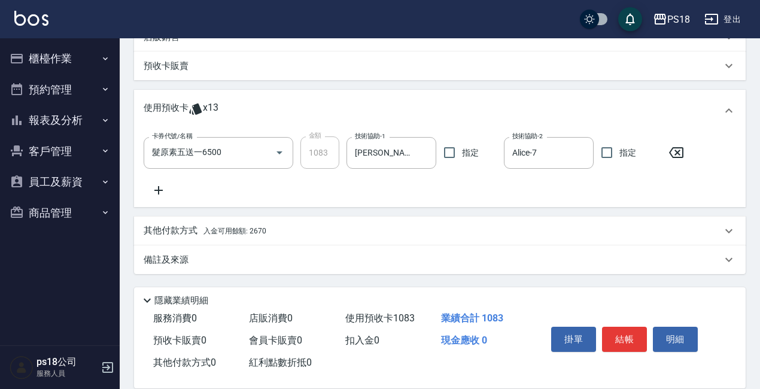
click at [159, 254] on p "備註及來源" at bounding box center [166, 260] width 45 height 13
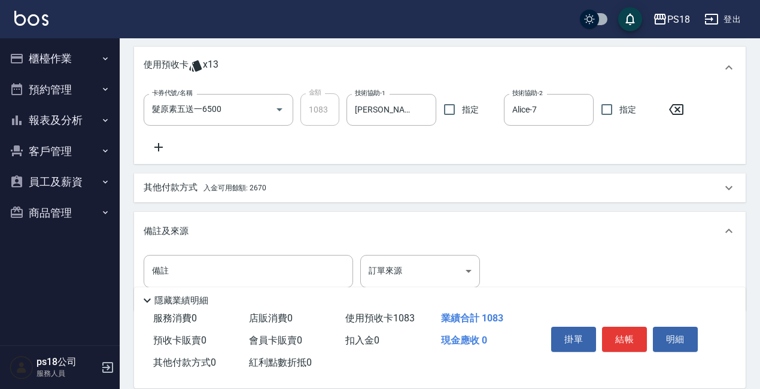
scroll to position [385, 0]
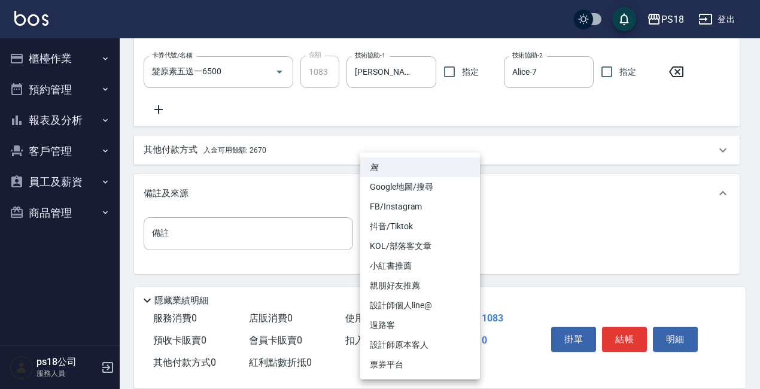
click at [468, 237] on body "PS18 登出 櫃檯作業 打帳單 帳單列表 現金收支登錄 材料自購登錄 排班表 現場電腦打卡 掃碼打卡 預約管理 預約管理 單日預約紀錄 單週預約紀錄 報表及…" at bounding box center [380, 1] width 760 height 773
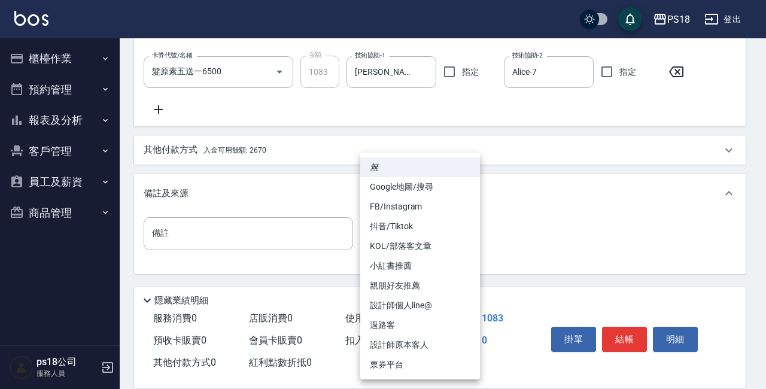
click at [419, 340] on li "設計師原本客人" at bounding box center [420, 345] width 120 height 20
type input "設計師原本客人"
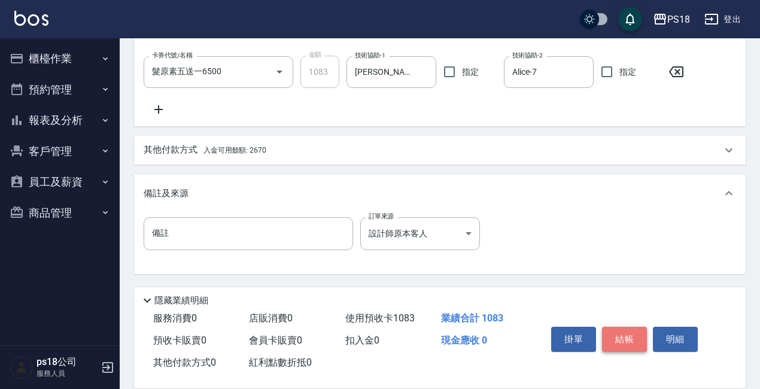
click at [618, 331] on button "結帳" at bounding box center [624, 339] width 45 height 25
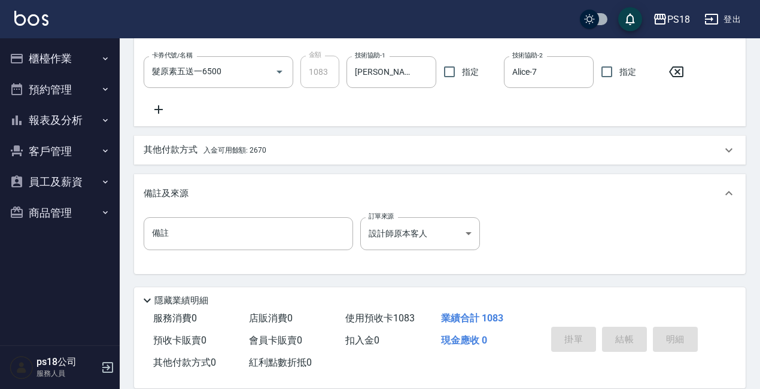
type input "[DATE] 16:48"
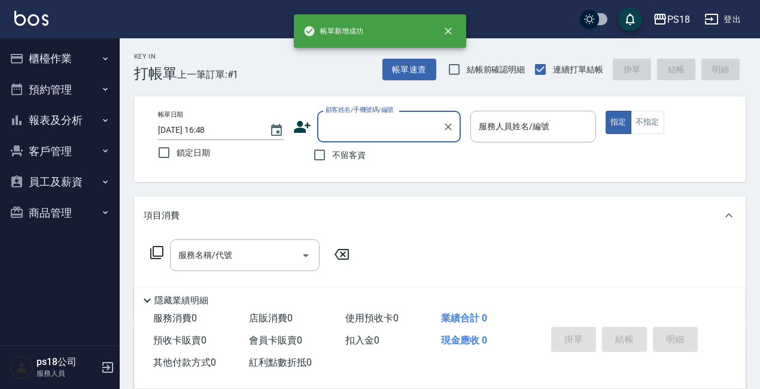
scroll to position [0, 0]
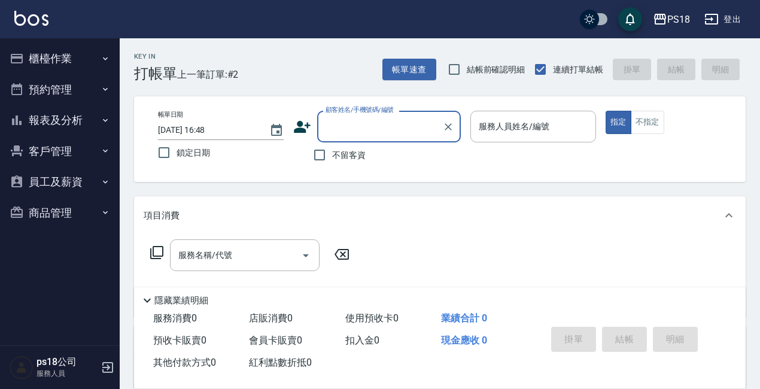
click at [42, 60] on button "櫃檯作業" at bounding box center [60, 58] width 110 height 31
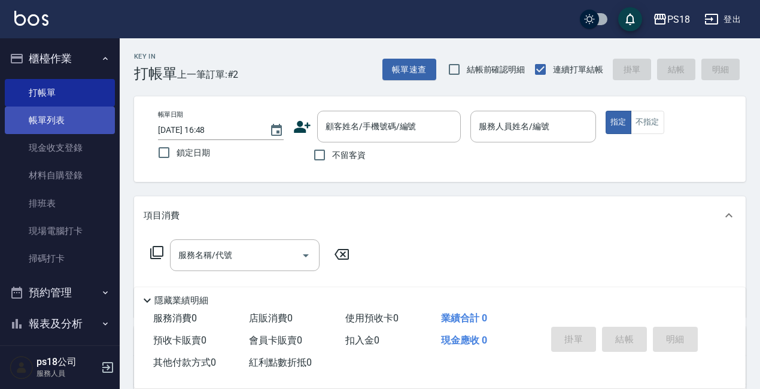
click at [57, 123] on link "帳單列表" at bounding box center [60, 120] width 110 height 28
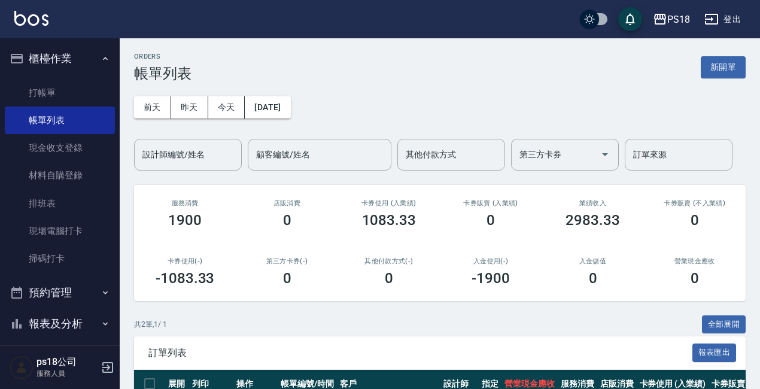
scroll to position [123, 0]
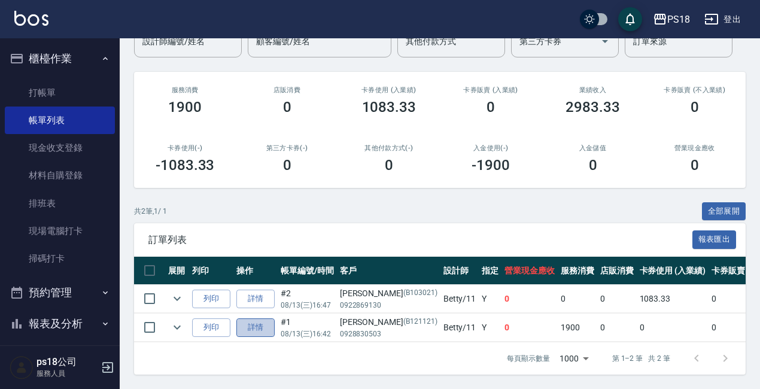
click at [255, 318] on link "詳情" at bounding box center [255, 327] width 38 height 19
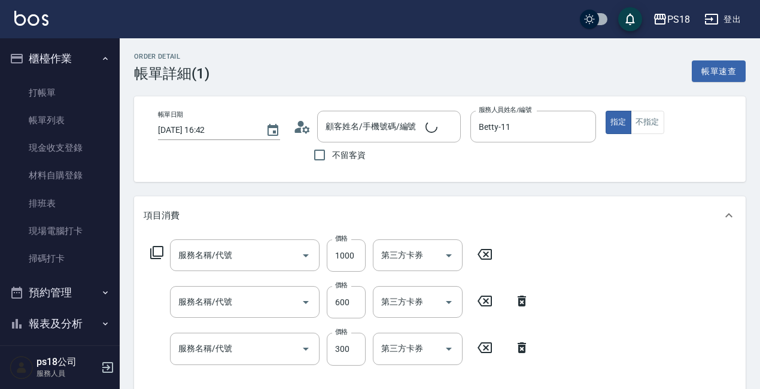
type input "[DATE] 16:42"
type input "Betty-11"
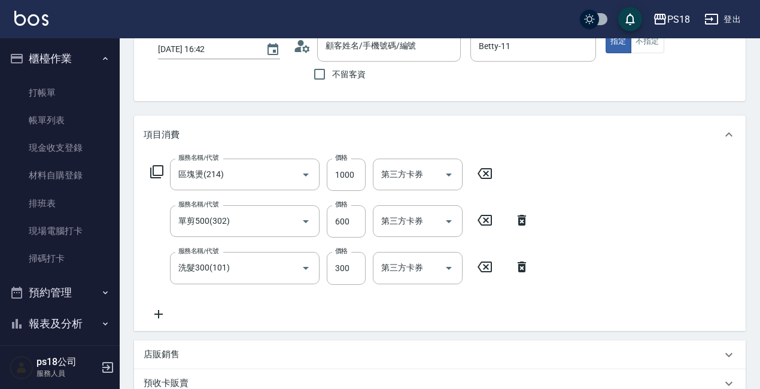
type input "區塊燙(214)"
type input "單剪500(302)"
type input "洗髮300(101)"
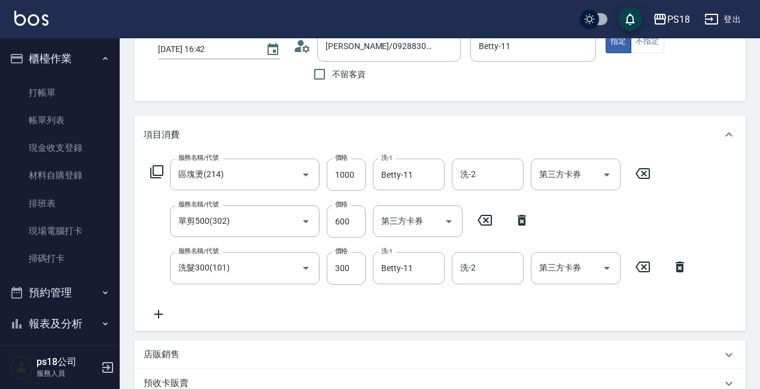
type input "[PERSON_NAME]/0928830503/B121121"
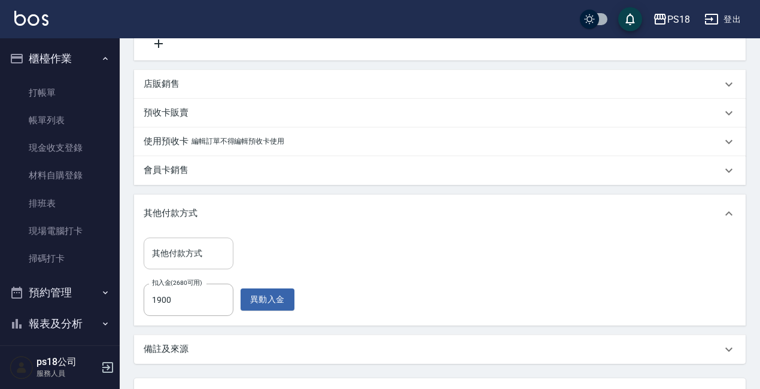
scroll to position [455, 0]
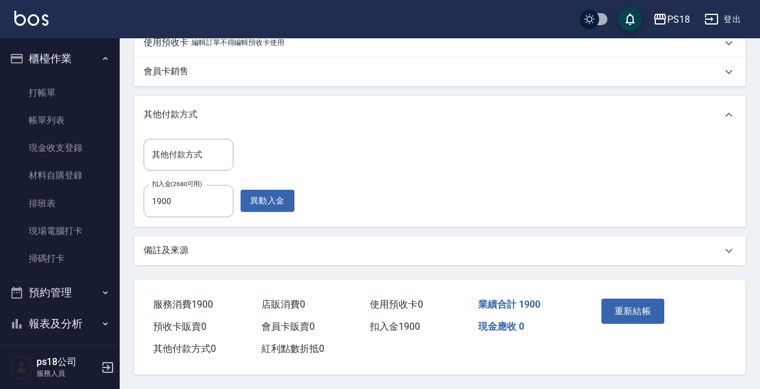
click at [182, 244] on p "備註及來源" at bounding box center [166, 250] width 45 height 13
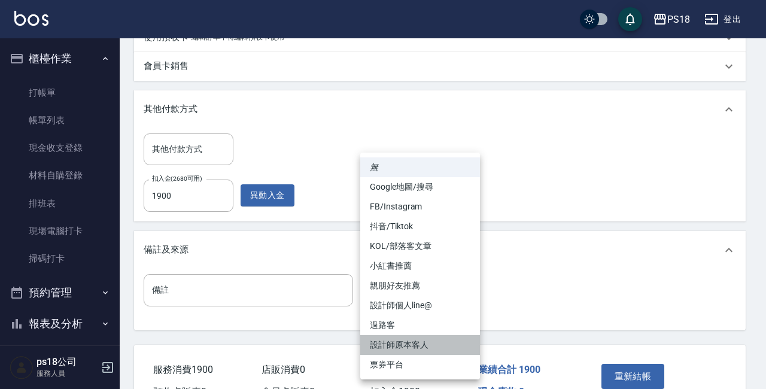
click at [401, 343] on li "設計師原本客人" at bounding box center [420, 345] width 120 height 20
type input "設計師原本客人"
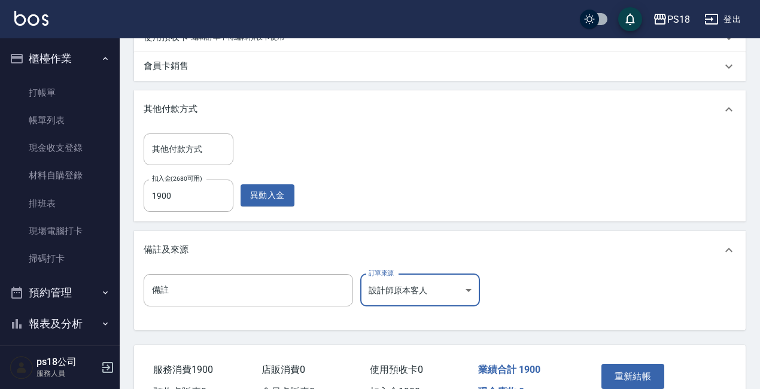
click at [621, 377] on button "重新結帳" at bounding box center [632, 376] width 63 height 25
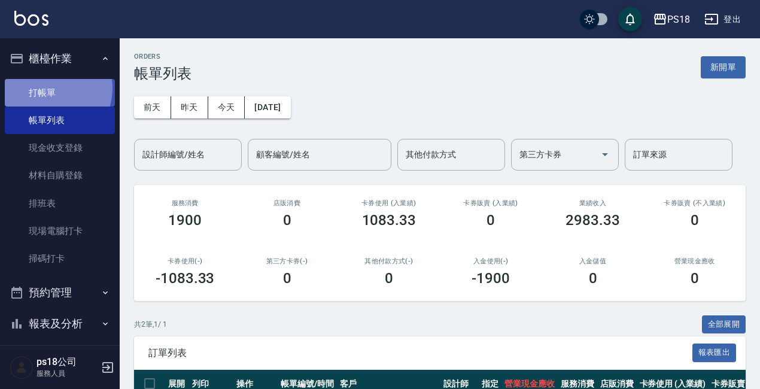
click at [50, 88] on link "打帳單" at bounding box center [60, 93] width 110 height 28
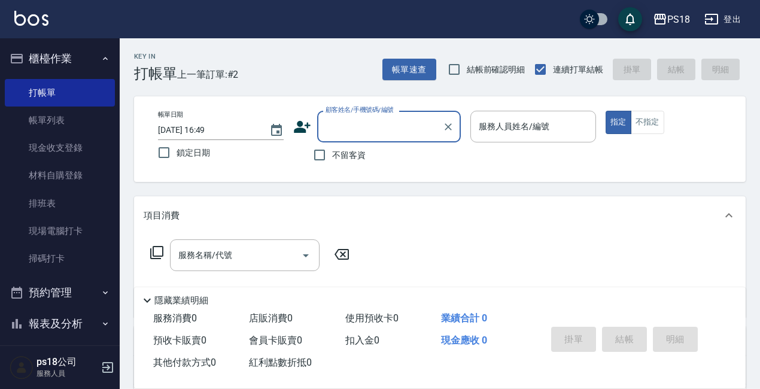
click at [101, 57] on icon "button" at bounding box center [105, 59] width 10 height 10
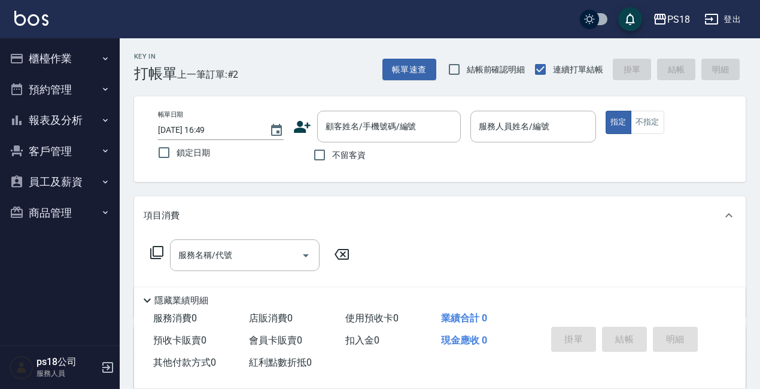
click at [50, 119] on button "報表及分析" at bounding box center [60, 120] width 110 height 31
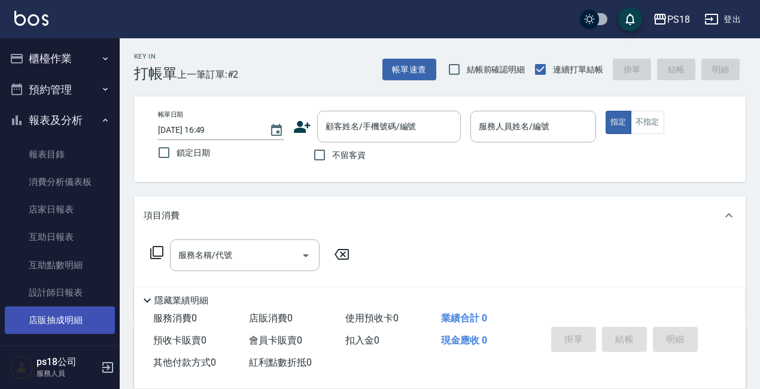
scroll to position [100, 0]
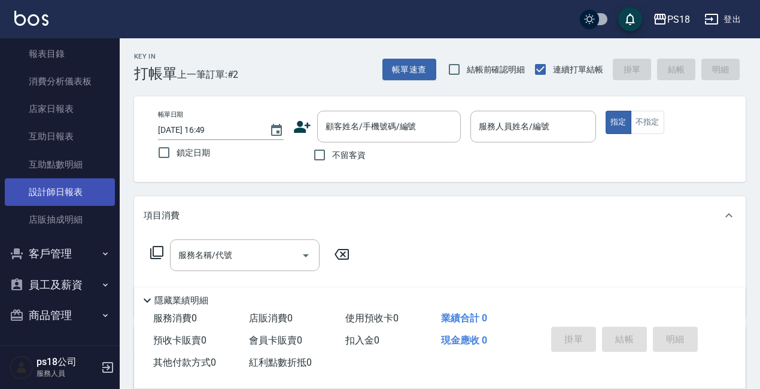
click at [60, 194] on link "設計師日報表" at bounding box center [60, 192] width 110 height 28
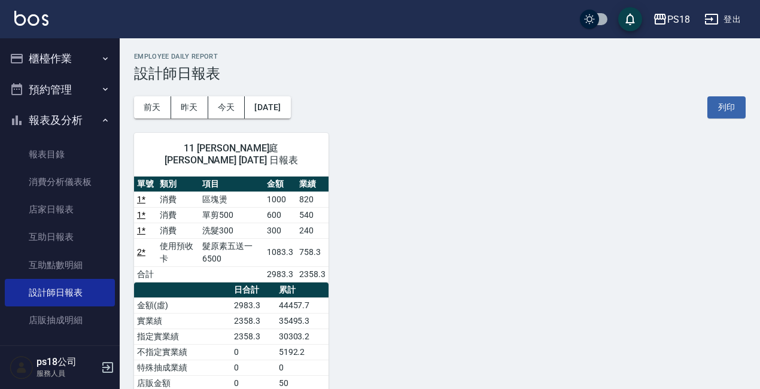
click at [100, 123] on icon "button" at bounding box center [105, 120] width 10 height 10
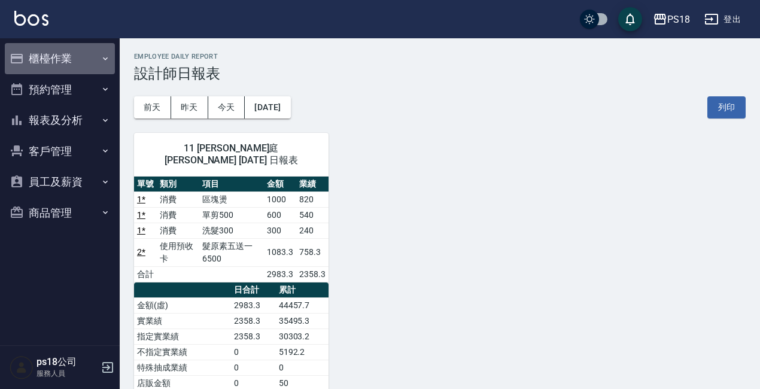
click at [59, 61] on button "櫃檯作業" at bounding box center [60, 58] width 110 height 31
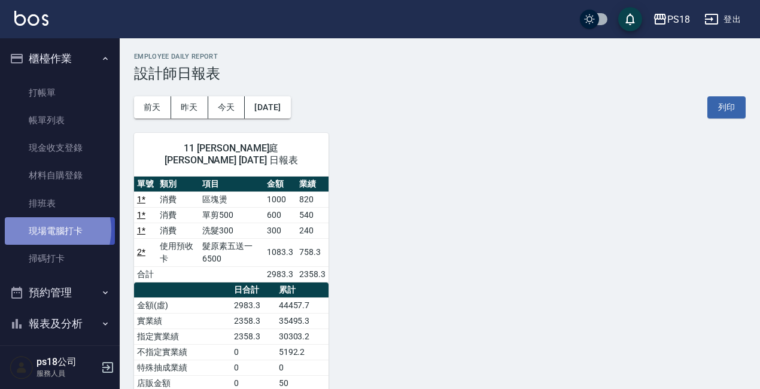
click at [48, 230] on link "現場電腦打卡" at bounding box center [60, 231] width 110 height 28
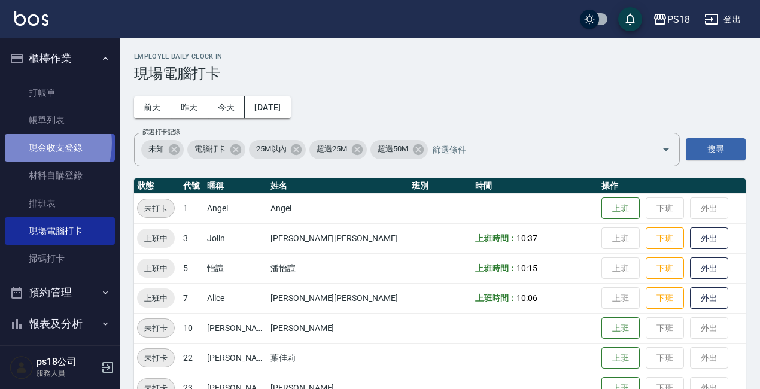
click at [35, 143] on link "現金收支登錄" at bounding box center [60, 148] width 110 height 28
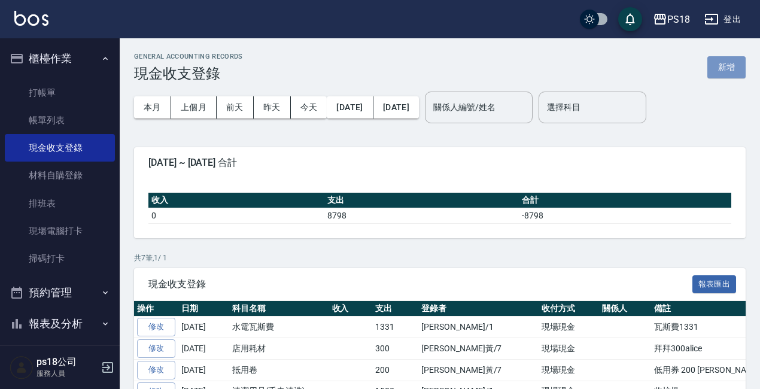
click at [720, 69] on button "新增" at bounding box center [726, 67] width 38 height 22
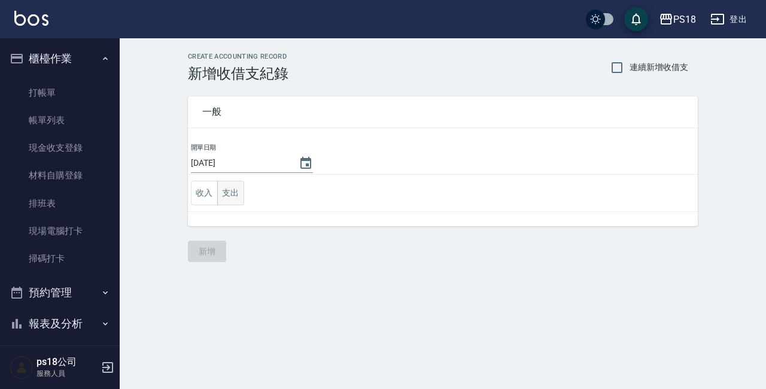
click at [237, 187] on button "支出" at bounding box center [230, 193] width 27 height 25
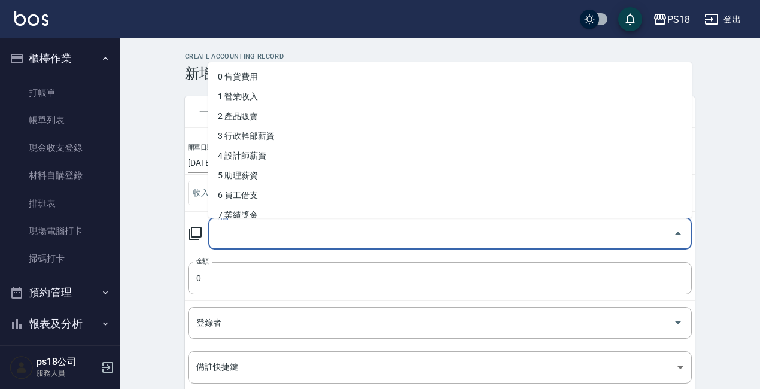
click at [229, 233] on input "科目" at bounding box center [441, 233] width 455 height 21
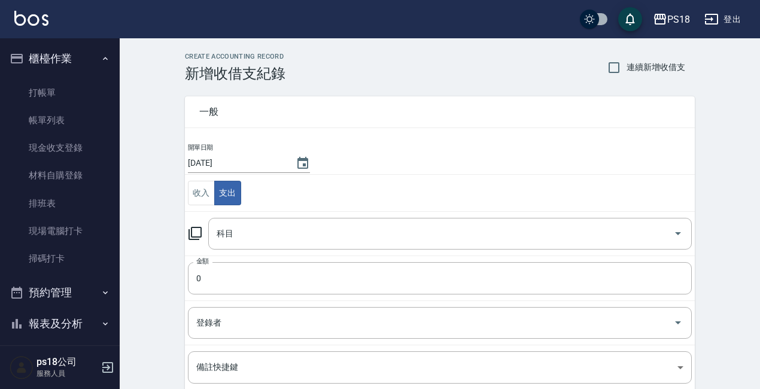
click at [193, 235] on icon at bounding box center [195, 233] width 14 height 14
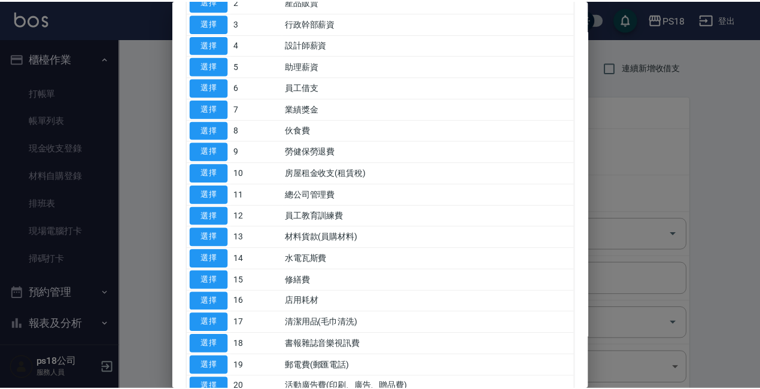
scroll to position [179, 0]
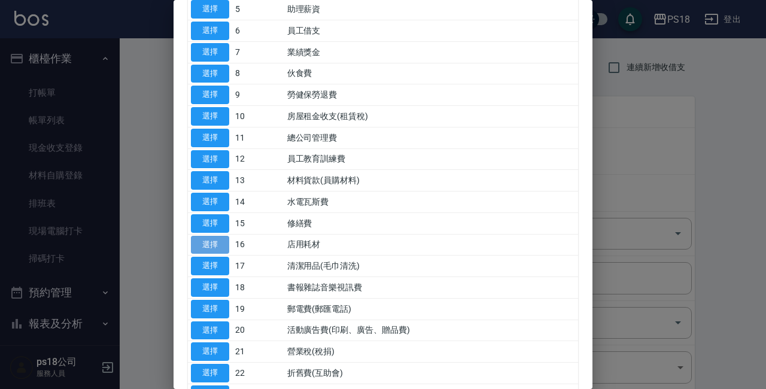
click at [218, 242] on button "選擇" at bounding box center [210, 245] width 38 height 19
type input "16 店用耗材"
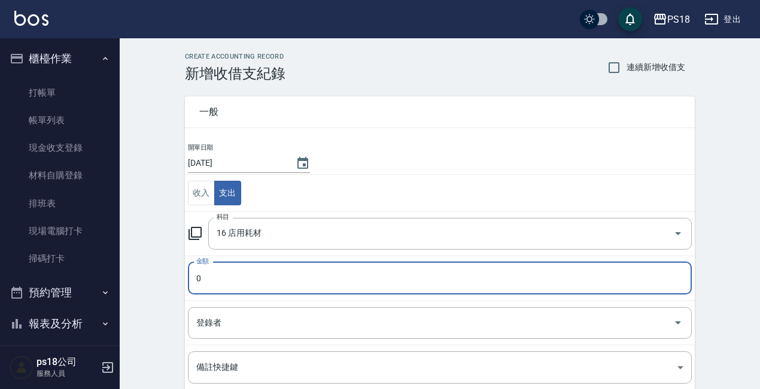
click at [220, 270] on input "0" at bounding box center [440, 278] width 504 height 32
type input "568"
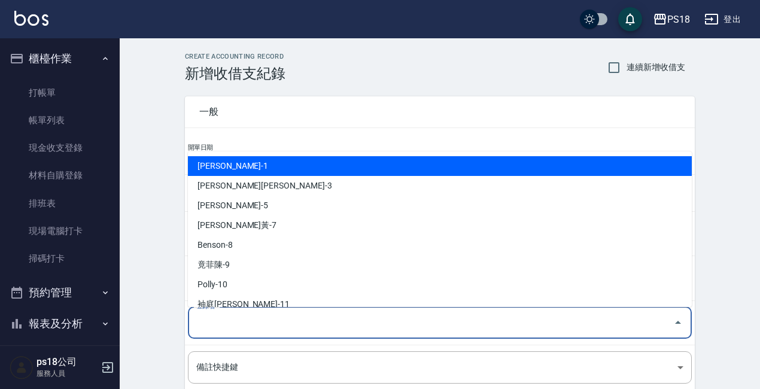
click at [220, 325] on input "登錄者" at bounding box center [430, 322] width 475 height 21
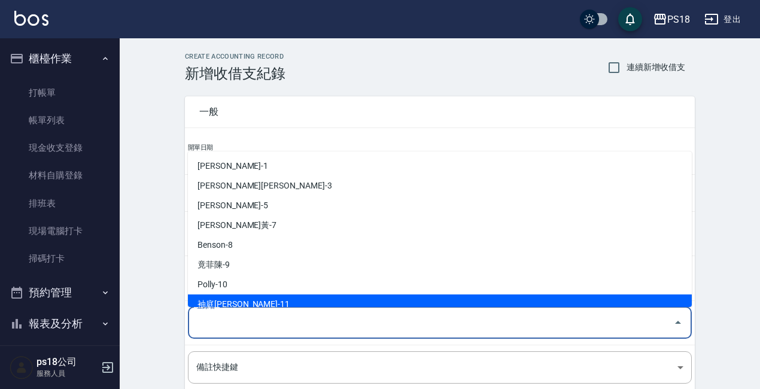
click at [210, 301] on li "袖庭[PERSON_NAME]-11" at bounding box center [440, 304] width 504 height 20
type input "袖庭[PERSON_NAME]-11"
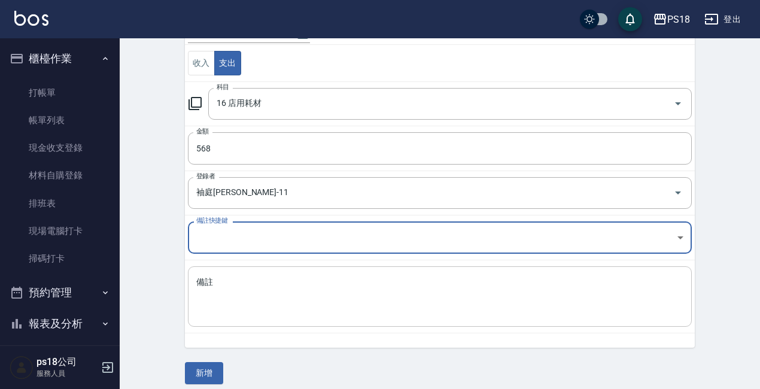
scroll to position [139, 0]
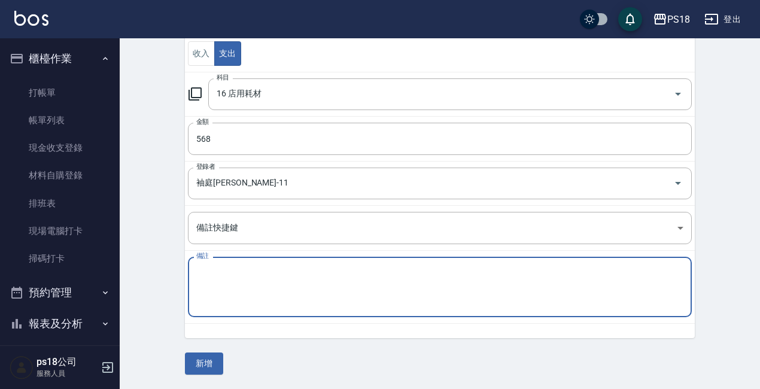
click at [219, 273] on textarea "備註" at bounding box center [439, 287] width 487 height 41
type textarea "九"
type textarea "揪"
type textarea "酒精2桶"
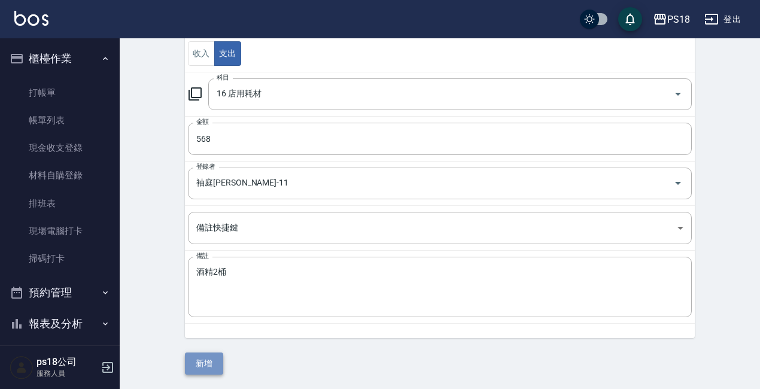
click at [205, 362] on button "新增" at bounding box center [204, 363] width 38 height 22
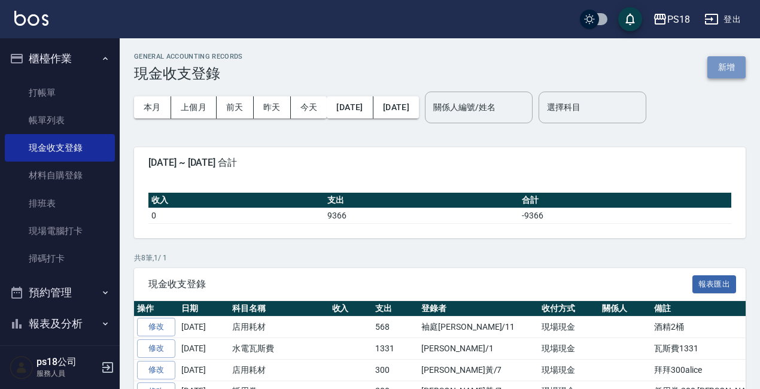
click at [717, 66] on button "新增" at bounding box center [726, 67] width 38 height 22
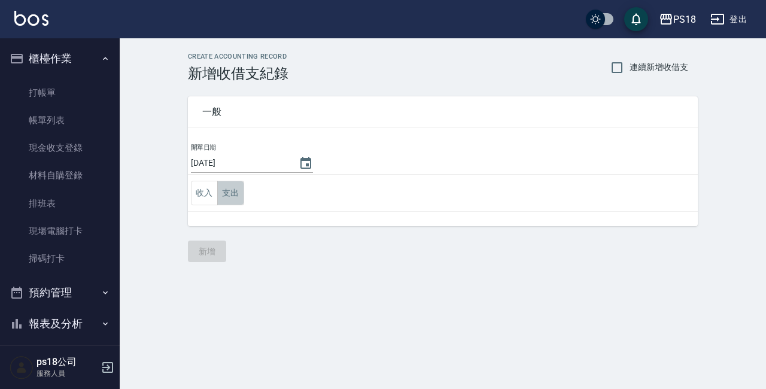
click at [226, 188] on button "支出" at bounding box center [230, 193] width 27 height 25
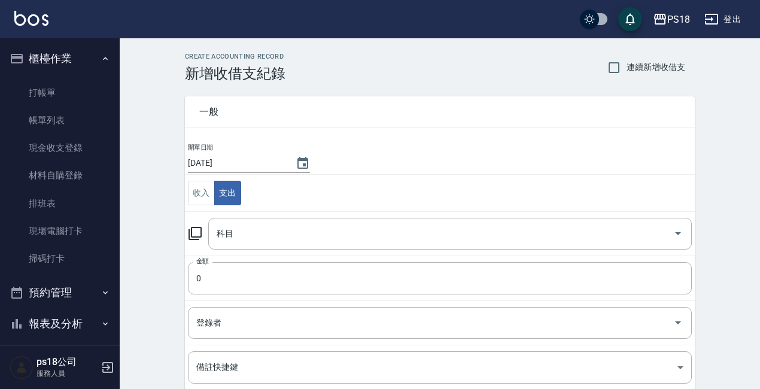
click at [191, 233] on icon at bounding box center [194, 233] width 13 height 13
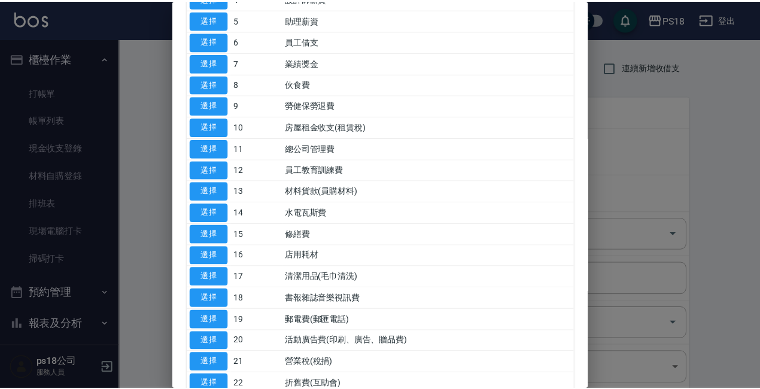
scroll to position [239, 0]
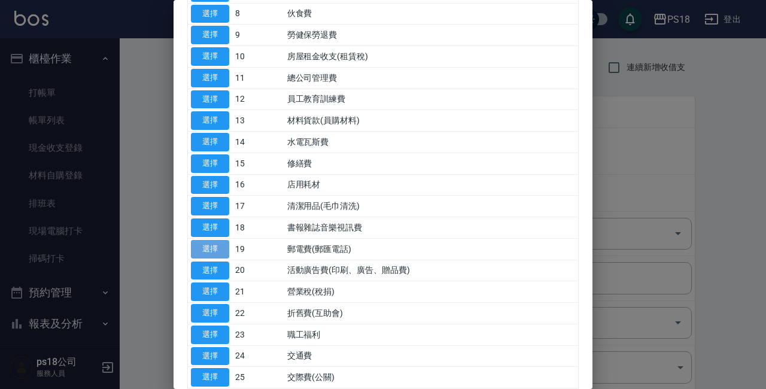
click at [219, 246] on button "選擇" at bounding box center [210, 249] width 38 height 19
type input "19 郵電費(郵匯電話)"
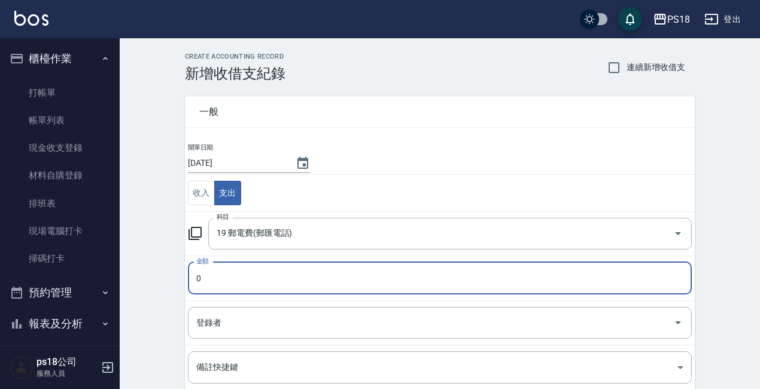
click at [205, 279] on input "0" at bounding box center [440, 278] width 504 height 32
type input "458"
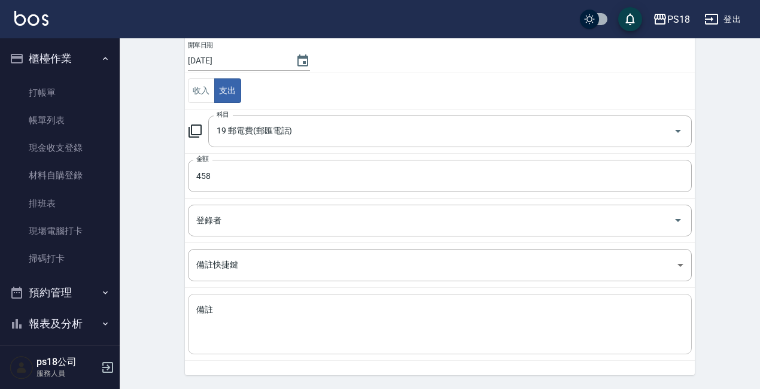
scroll to position [120, 0]
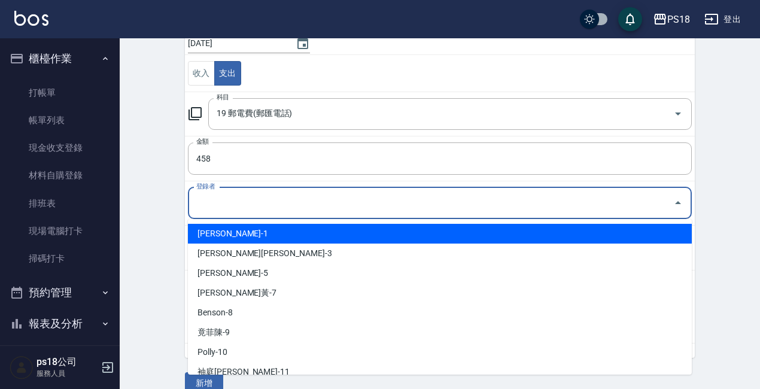
click at [200, 196] on input "登錄者" at bounding box center [430, 203] width 475 height 21
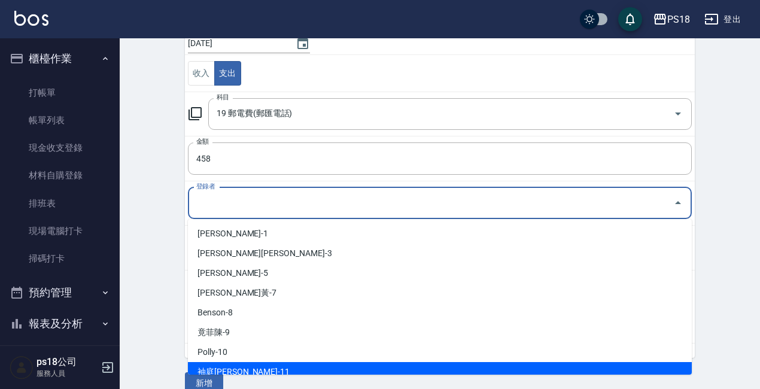
click at [217, 365] on li "袖庭[PERSON_NAME]-11" at bounding box center [440, 372] width 504 height 20
type input "袖庭[PERSON_NAME]-11"
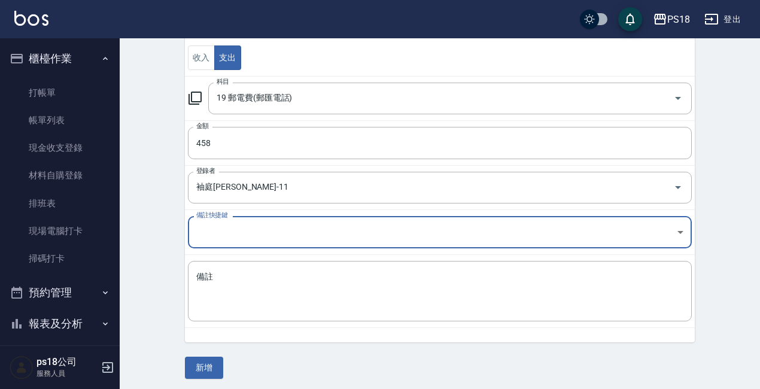
scroll to position [139, 0]
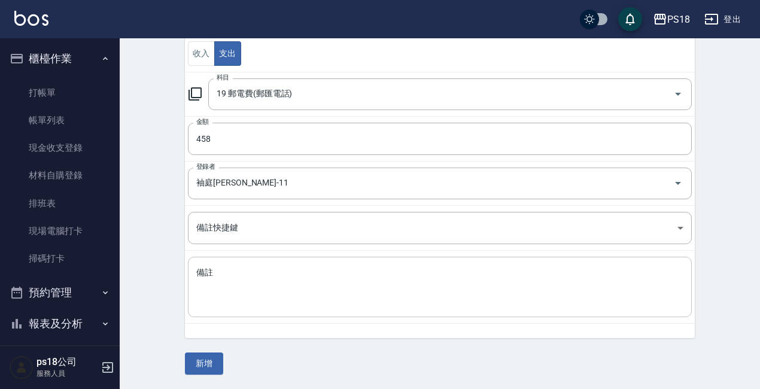
click at [219, 261] on div "x 備註" at bounding box center [440, 287] width 504 height 60
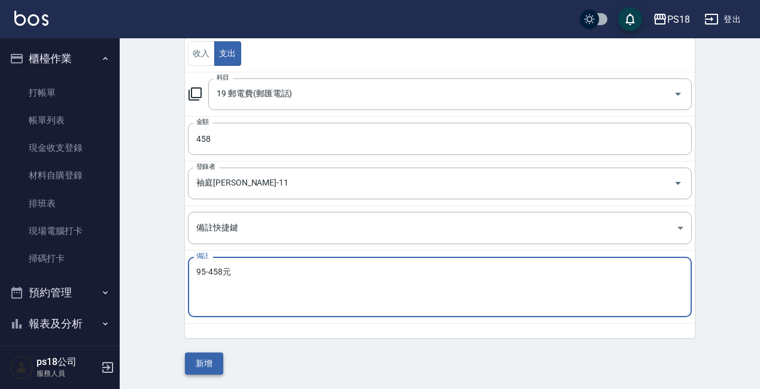
type textarea "95-458元"
click at [194, 358] on button "新增" at bounding box center [204, 363] width 38 height 22
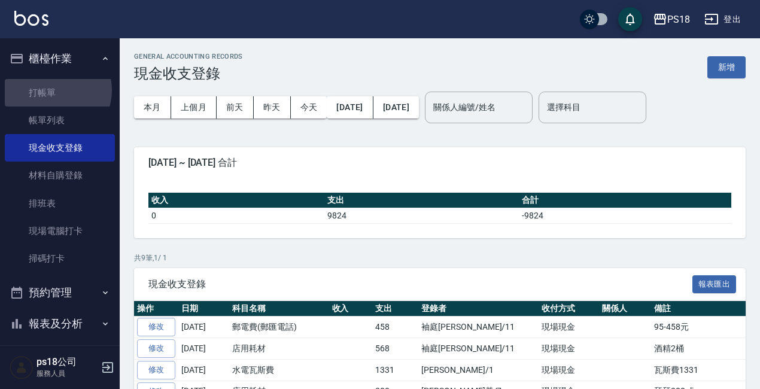
drag, startPoint x: 50, startPoint y: 90, endPoint x: 291, endPoint y: 95, distance: 241.7
click at [50, 90] on link "打帳單" at bounding box center [60, 93] width 110 height 28
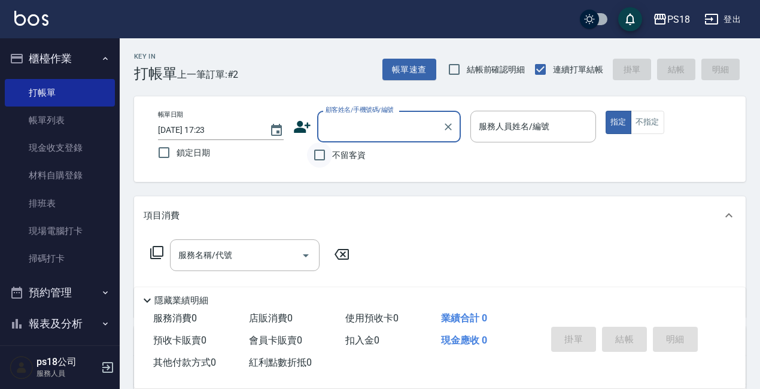
click at [316, 153] on input "不留客資" at bounding box center [319, 154] width 25 height 25
checkbox input "true"
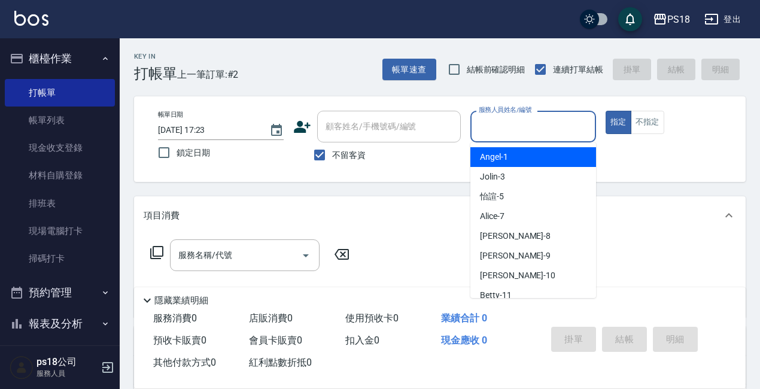
click at [497, 130] on input "服務人員姓名/編號" at bounding box center [533, 126] width 115 height 21
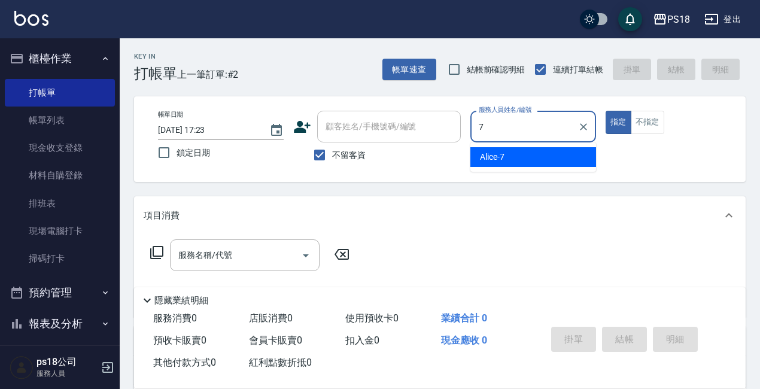
type input "Alice-7"
type button "true"
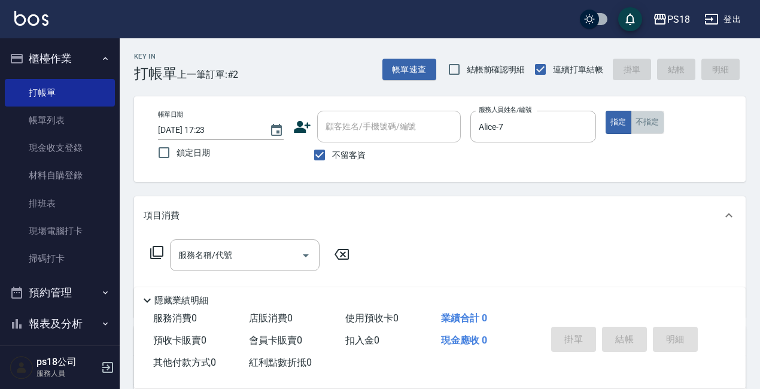
drag, startPoint x: 642, startPoint y: 120, endPoint x: 611, endPoint y: 140, distance: 36.7
click at [639, 120] on button "不指定" at bounding box center [646, 122] width 33 height 23
click at [153, 246] on icon at bounding box center [157, 252] width 14 height 14
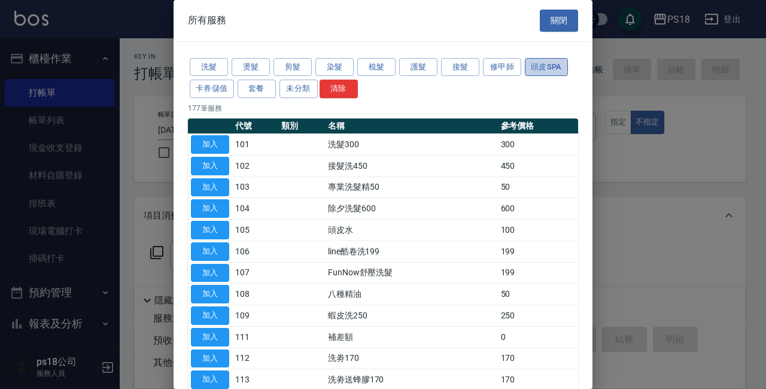
click at [542, 65] on button "頭皮SPA" at bounding box center [546, 67] width 43 height 19
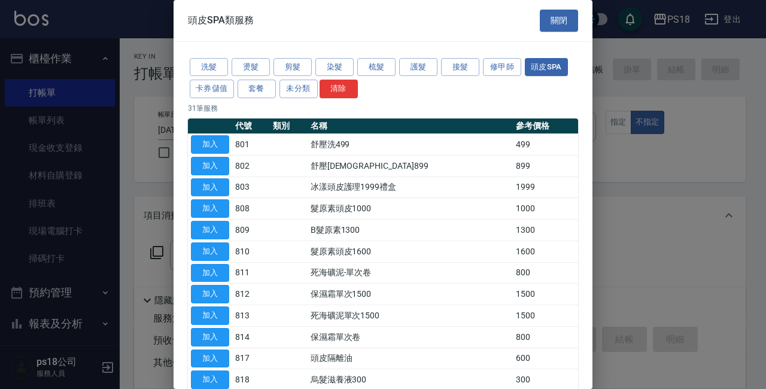
drag, startPoint x: 211, startPoint y: 139, endPoint x: 355, endPoint y: 262, distance: 189.6
click at [210, 139] on button "加入" at bounding box center [210, 144] width 38 height 19
type input "舒壓洗499(801)"
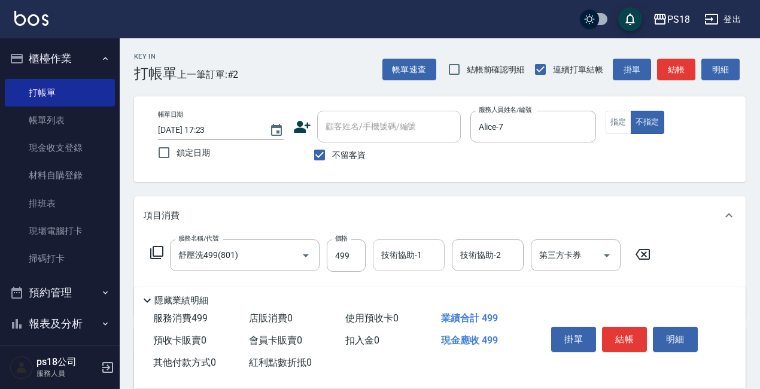
click at [422, 253] on input "技術協助-1" at bounding box center [408, 255] width 61 height 21
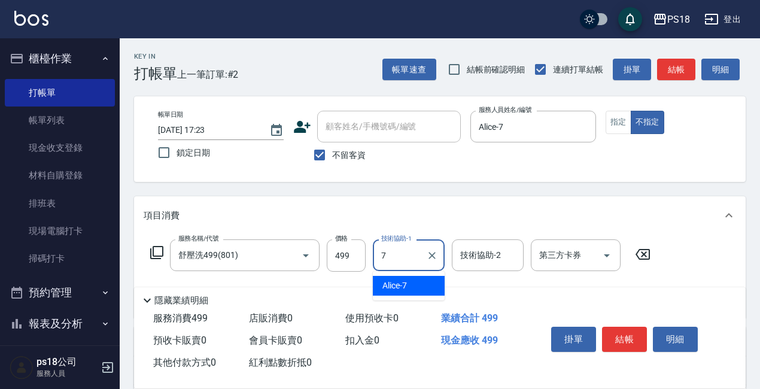
type input "Alice-7"
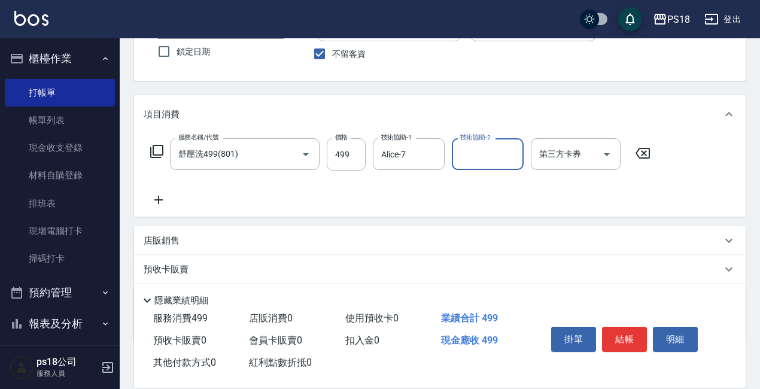
scroll to position [168, 0]
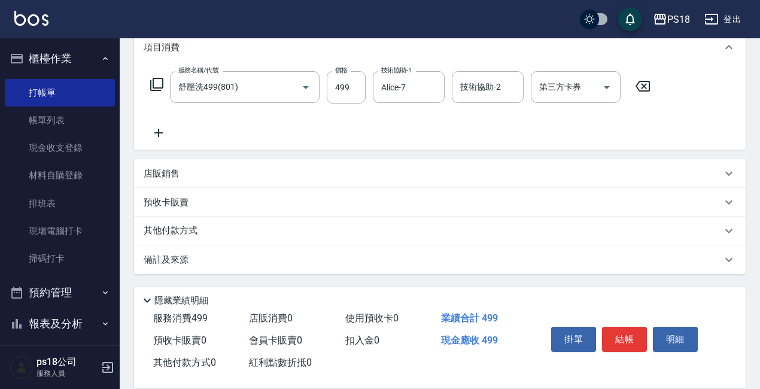
click at [175, 258] on p "備註及來源" at bounding box center [166, 260] width 45 height 13
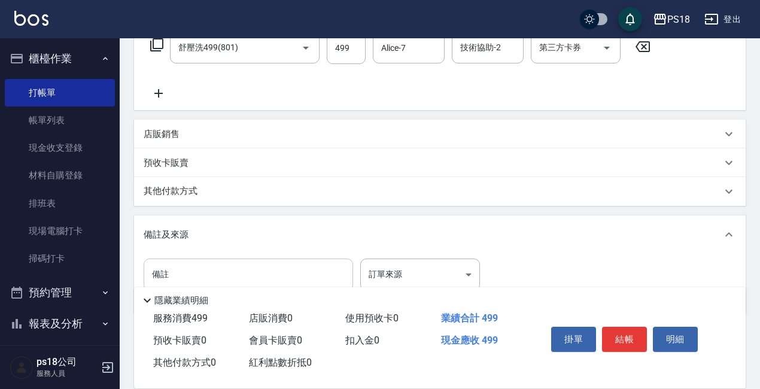
scroll to position [248, 0]
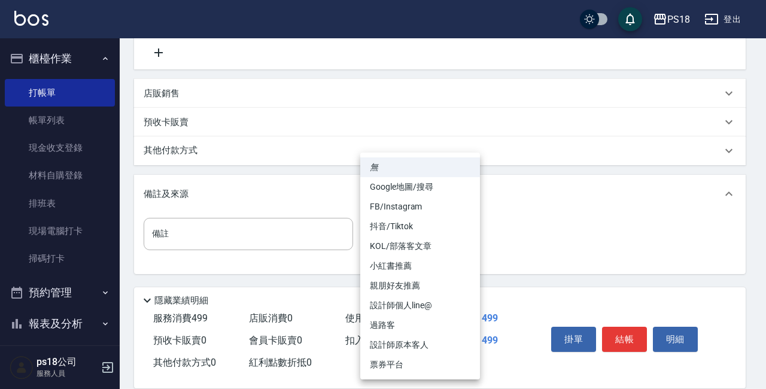
click at [464, 233] on body "PS18 登出 櫃檯作業 打帳單 帳單列表 現金收支登錄 材料自購登錄 排班表 現場電腦打卡 掃碼打卡 預約管理 預約管理 單日預約紀錄 單週預約紀錄 報表及…" at bounding box center [383, 70] width 766 height 637
click at [391, 324] on li "過路客" at bounding box center [420, 325] width 120 height 20
type input "過路客"
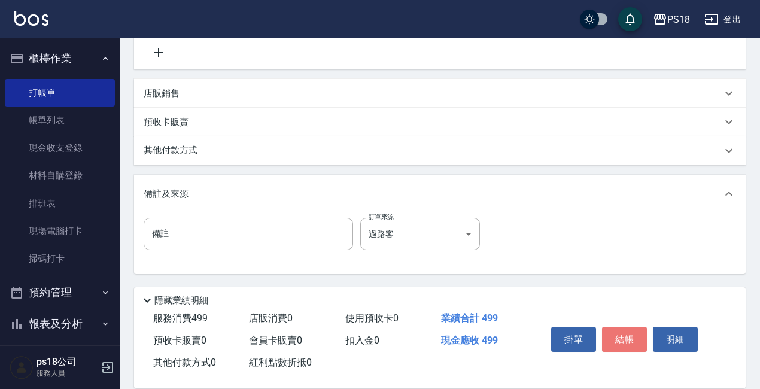
click at [623, 328] on button "結帳" at bounding box center [624, 339] width 45 height 25
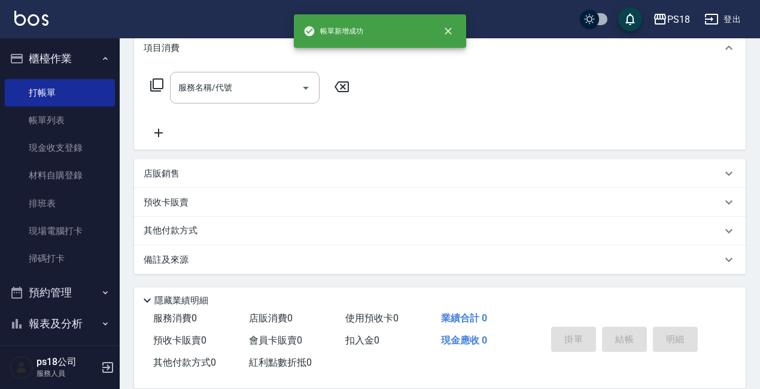
scroll to position [0, 0]
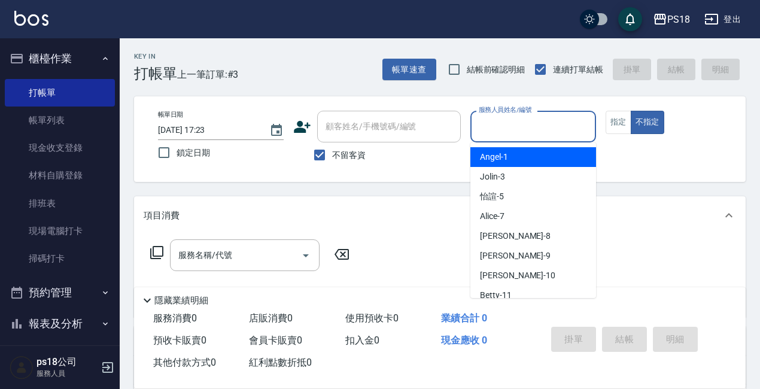
click at [496, 132] on input "服務人員姓名/編號" at bounding box center [533, 126] width 115 height 21
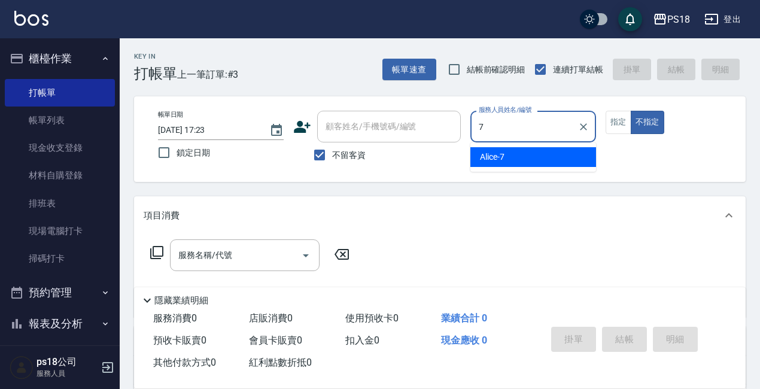
type input "Alice-7"
type button "false"
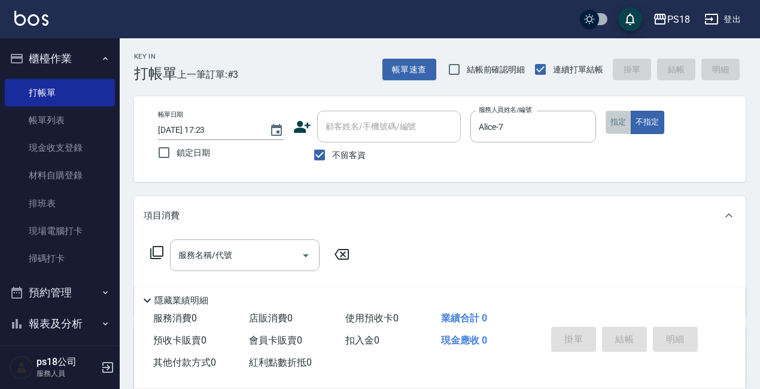
click at [616, 121] on button "指定" at bounding box center [618, 122] width 26 height 23
click at [153, 251] on icon at bounding box center [156, 252] width 13 height 13
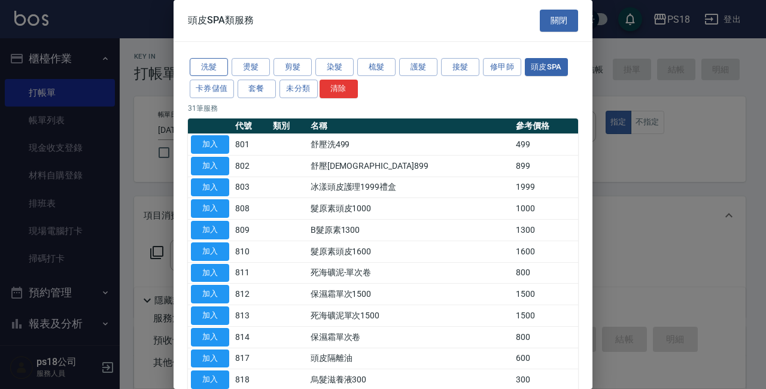
click at [221, 65] on button "洗髮" at bounding box center [209, 67] width 38 height 19
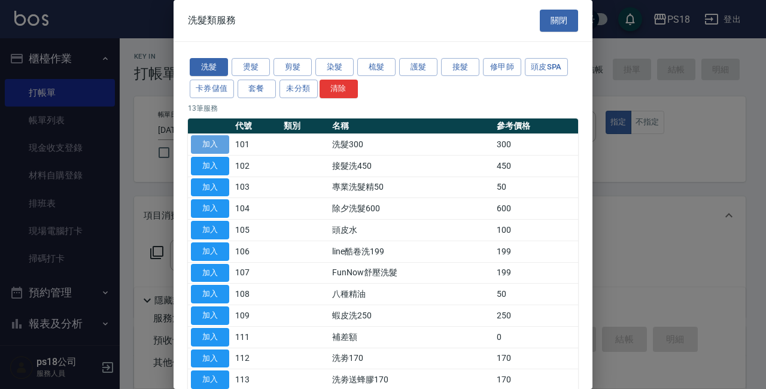
click at [208, 141] on button "加入" at bounding box center [210, 144] width 38 height 19
type input "洗髮300(101)"
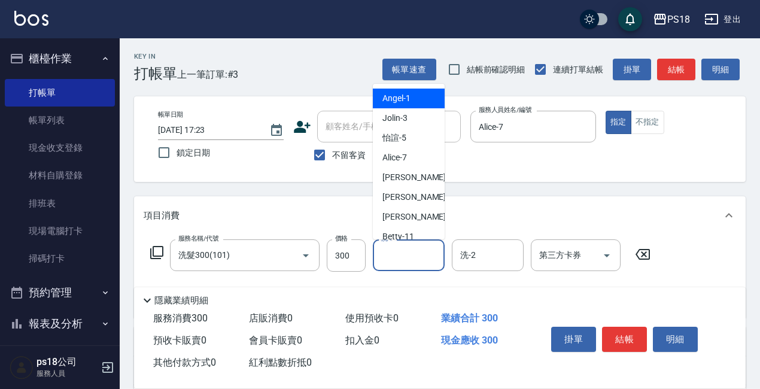
click at [418, 256] on input "洗-1" at bounding box center [408, 255] width 61 height 21
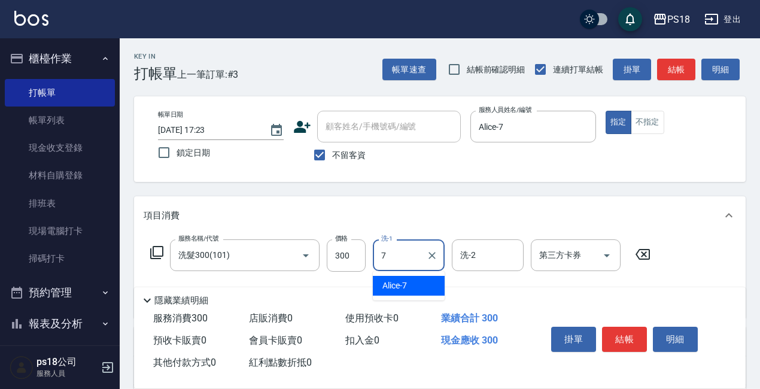
type input "Alice-7"
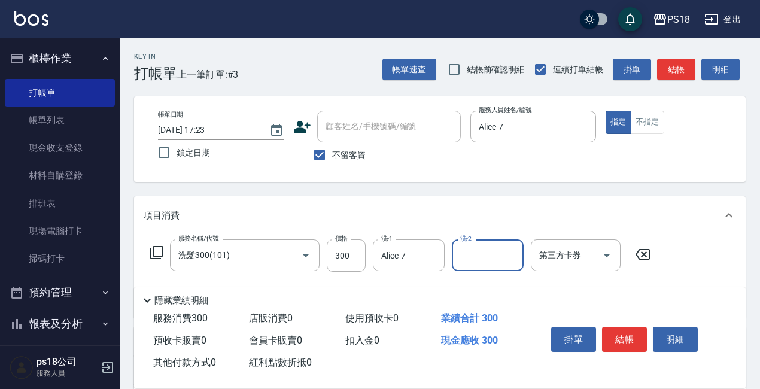
click at [153, 250] on icon at bounding box center [156, 252] width 13 height 13
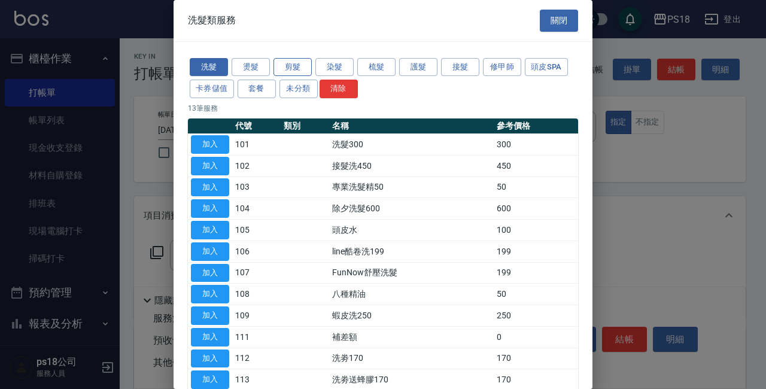
click at [288, 65] on button "剪髮" at bounding box center [292, 67] width 38 height 19
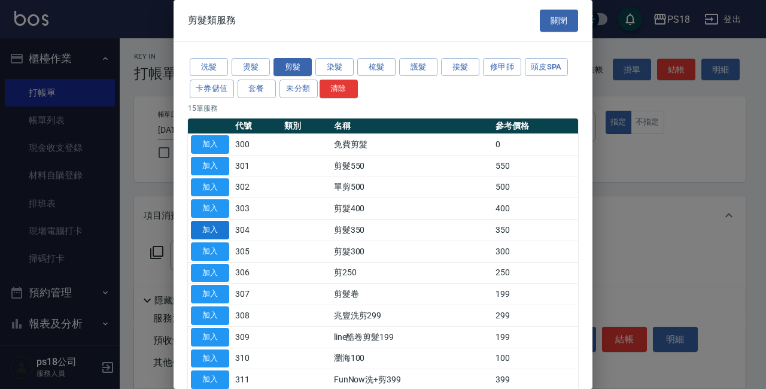
click at [197, 232] on button "加入" at bounding box center [210, 230] width 38 height 19
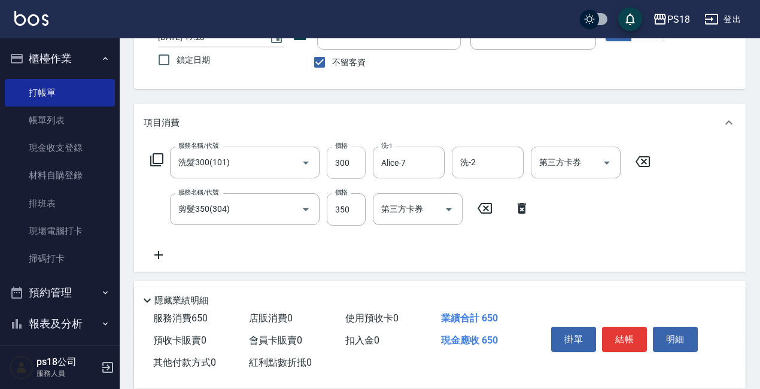
scroll to position [179, 0]
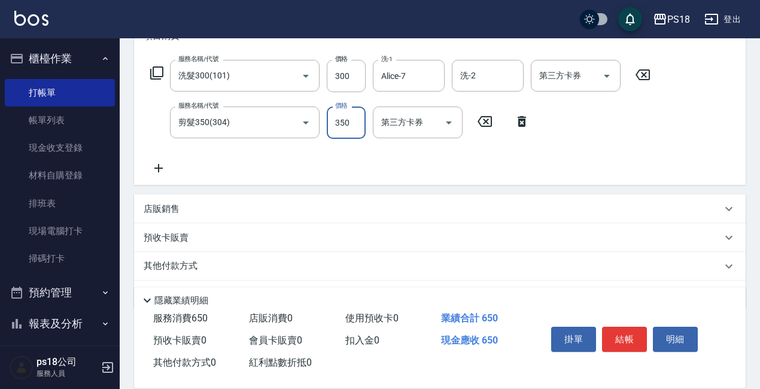
click at [349, 124] on input "350" at bounding box center [346, 122] width 39 height 32
type input "250"
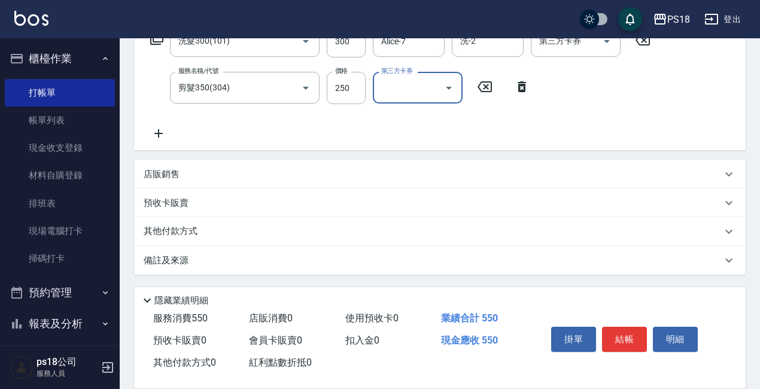
scroll to position [215, 0]
click at [177, 255] on p "備註及來源" at bounding box center [166, 260] width 45 height 13
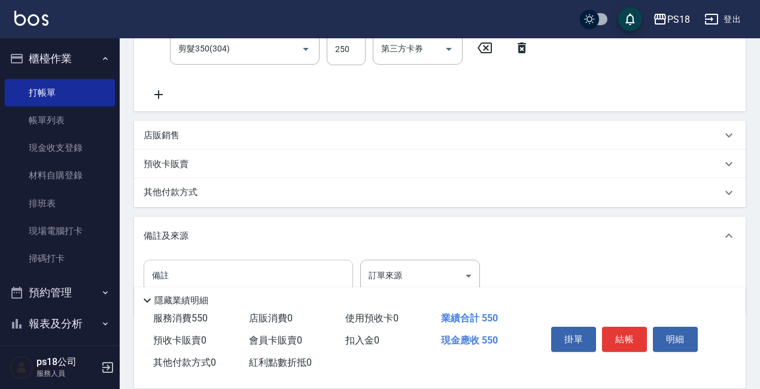
scroll to position [295, 0]
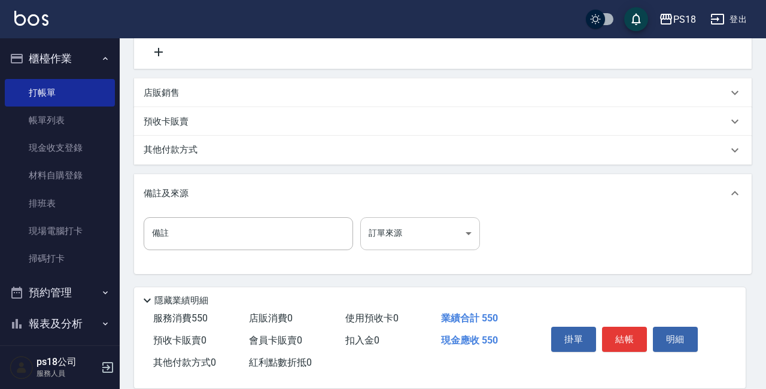
click at [467, 236] on body "PS18 登出 櫃檯作業 打帳單 帳單列表 現金收支登錄 材料自購登錄 排班表 現場電腦打卡 掃碼打卡 預約管理 預約管理 單日預約紀錄 單週預約紀錄 報表及…" at bounding box center [383, 47] width 766 height 684
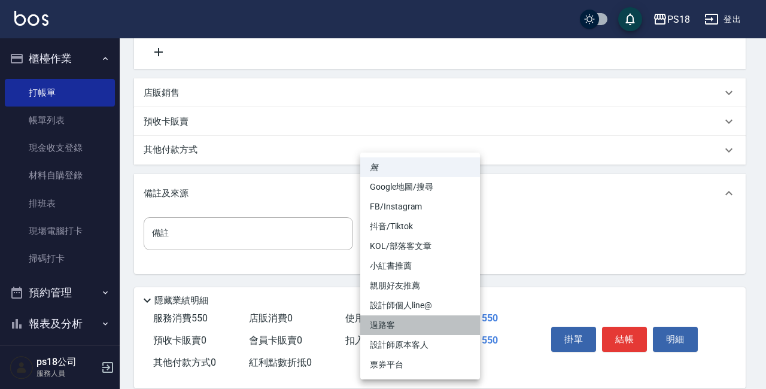
click at [379, 324] on li "過路客" at bounding box center [420, 325] width 120 height 20
type input "過路客"
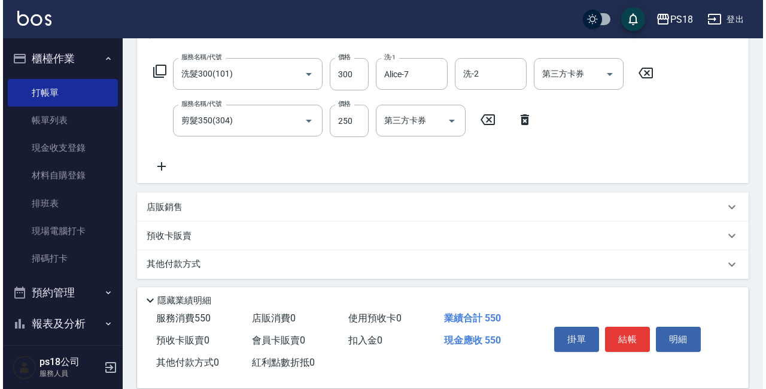
scroll to position [56, 0]
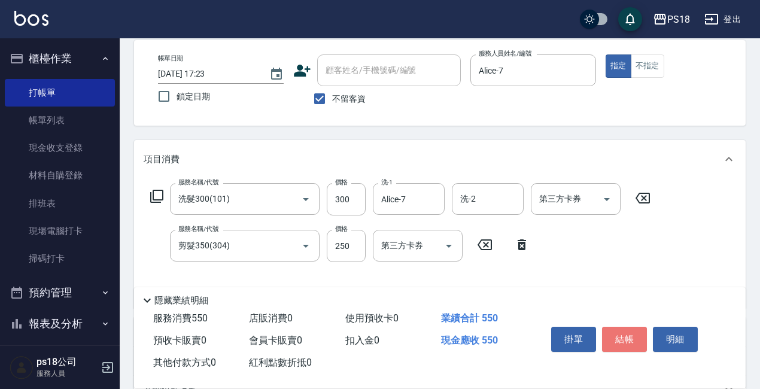
click at [617, 331] on button "結帳" at bounding box center [624, 339] width 45 height 25
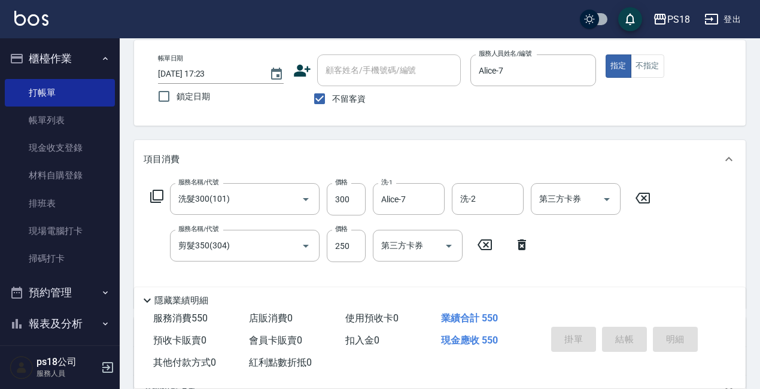
type input "[DATE] 17:24"
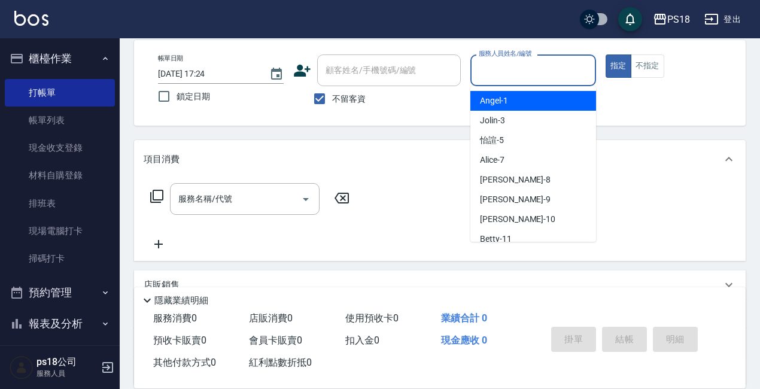
click at [498, 73] on input "服務人員姓名/編號" at bounding box center [533, 70] width 115 height 21
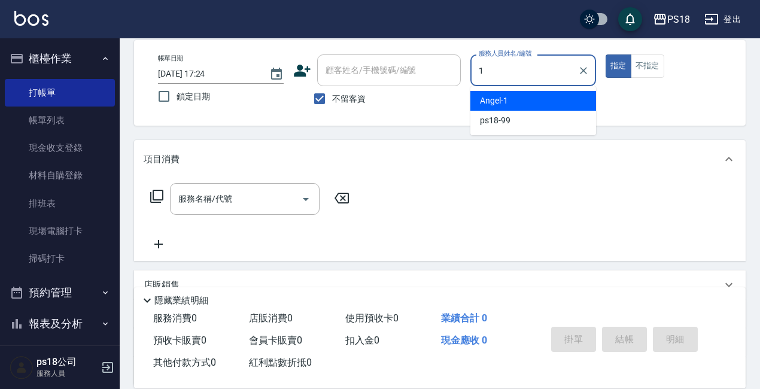
type input "[PERSON_NAME]-1"
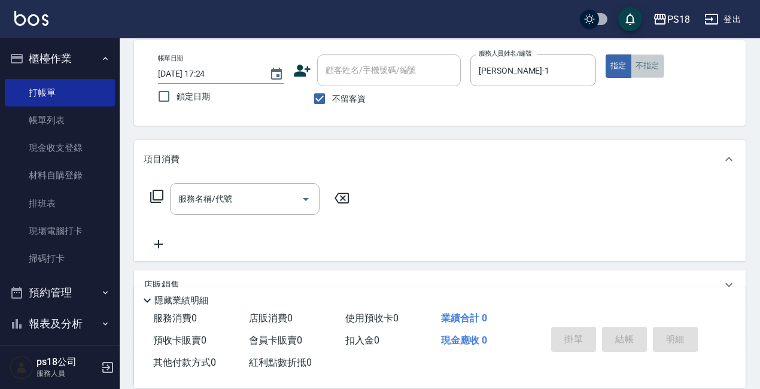
click at [642, 69] on button "不指定" at bounding box center [646, 65] width 33 height 23
click at [159, 194] on icon at bounding box center [157, 196] width 14 height 14
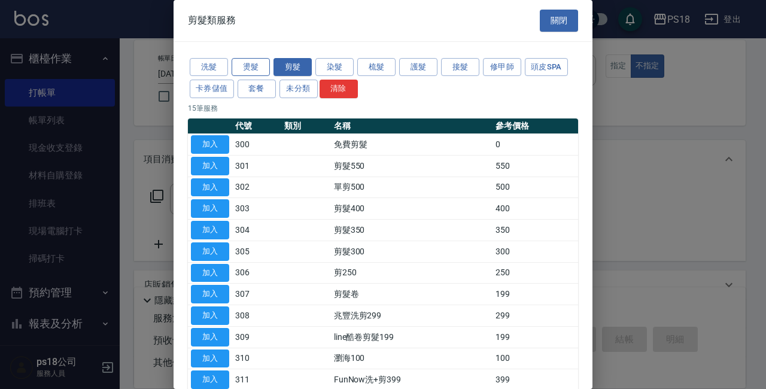
click at [237, 65] on button "燙髮" at bounding box center [250, 67] width 38 height 19
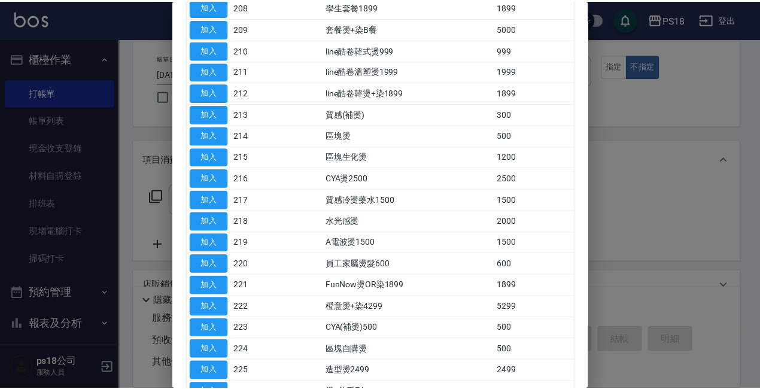
scroll to position [359, 0]
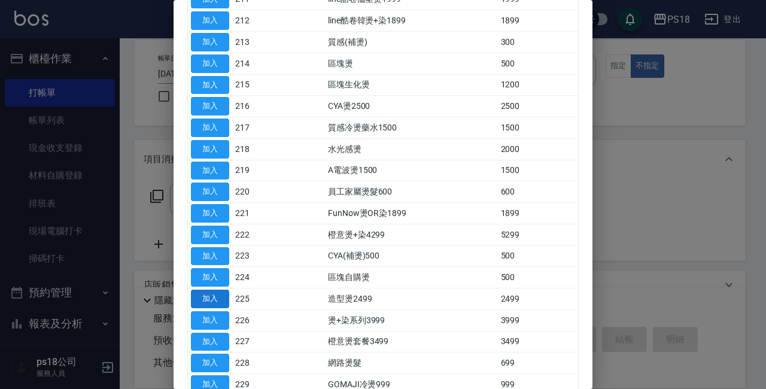
click at [219, 295] on button "加入" at bounding box center [210, 299] width 38 height 19
type input "造型燙2499(225)"
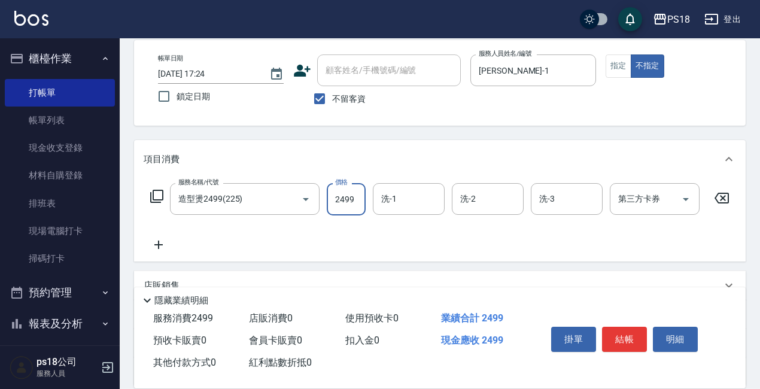
click at [349, 202] on input "2499" at bounding box center [346, 199] width 39 height 32
type input "2999"
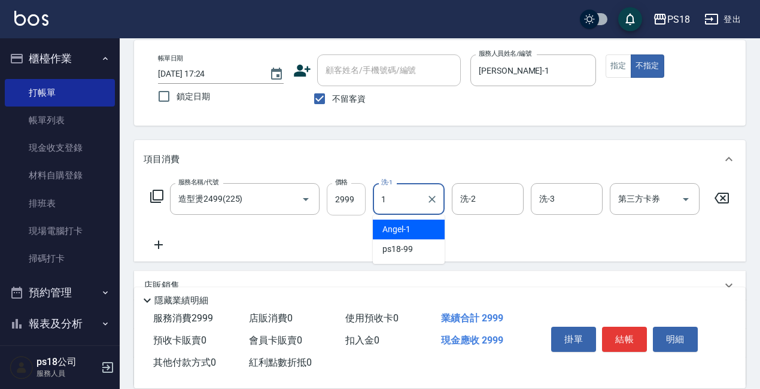
type input "[PERSON_NAME]-1"
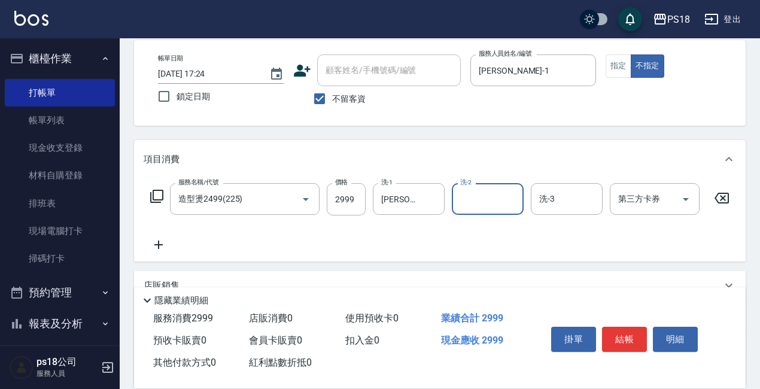
click at [477, 210] on div "洗-2" at bounding box center [488, 199] width 72 height 32
type input "[PERSON_NAME]-33"
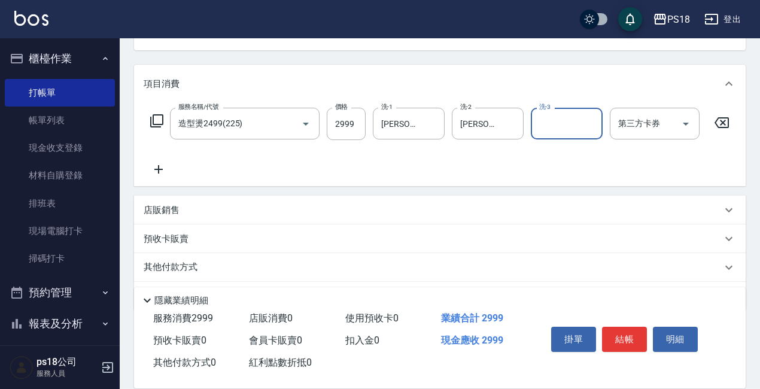
scroll to position [178, 0]
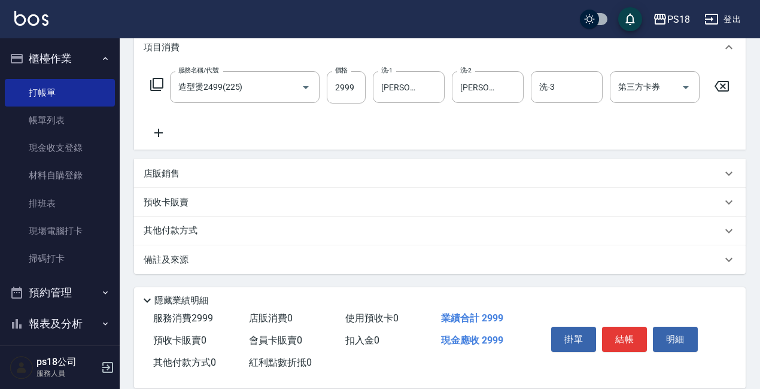
click at [161, 257] on p "備註及來源" at bounding box center [166, 260] width 45 height 13
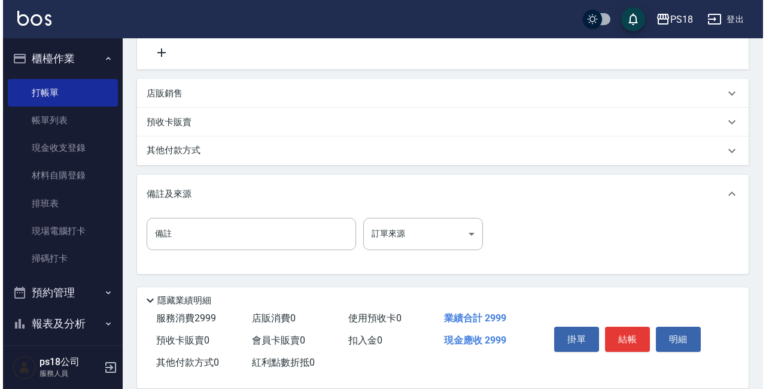
scroll to position [258, 0]
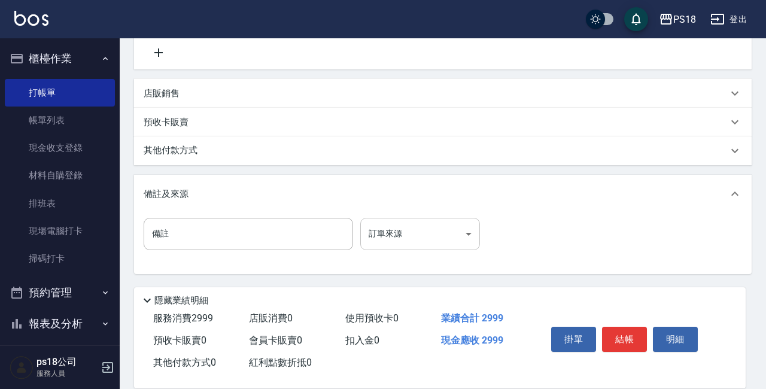
click at [467, 236] on body "PS18 登出 櫃檯作業 打帳單 帳單列表 現金收支登錄 材料自購登錄 排班表 現場電腦打卡 掃碼打卡 預約管理 預約管理 單日預約紀錄 單週預約紀錄 報表及…" at bounding box center [383, 70] width 766 height 637
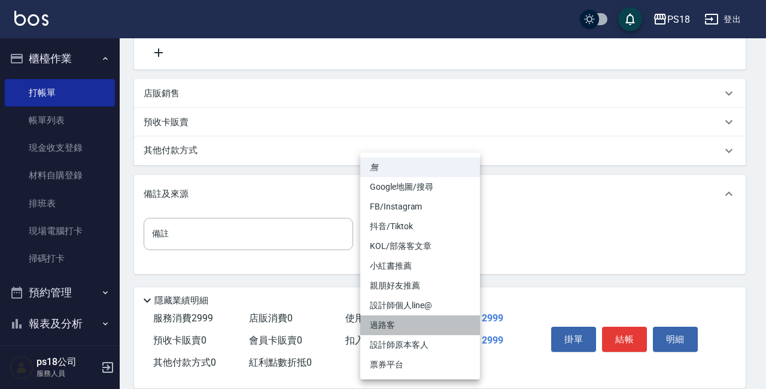
click at [386, 327] on li "過路客" at bounding box center [420, 325] width 120 height 20
type input "過路客"
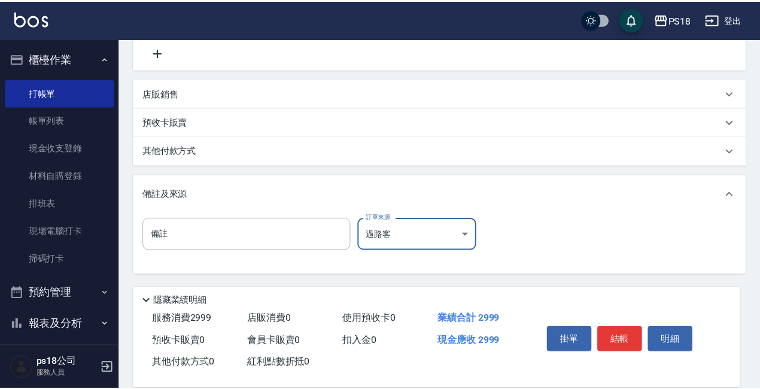
scroll to position [248, 0]
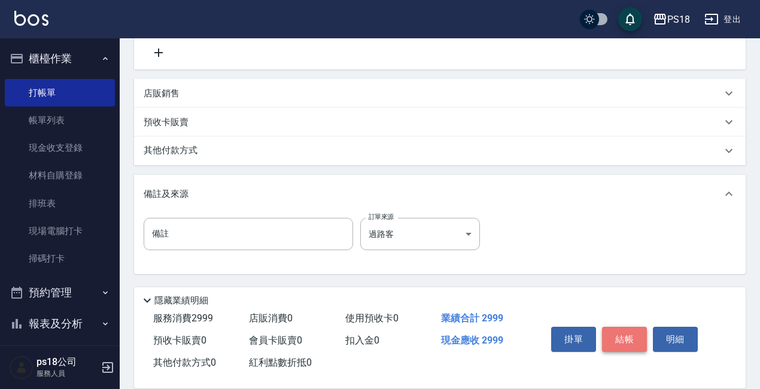
click at [621, 331] on button "結帳" at bounding box center [624, 339] width 45 height 25
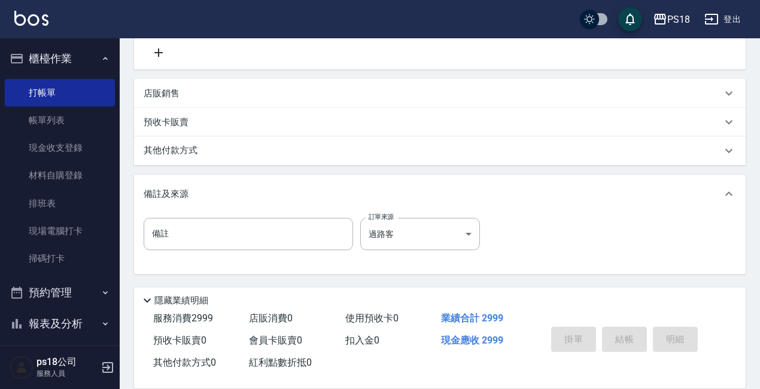
type input "[DATE] 17:25"
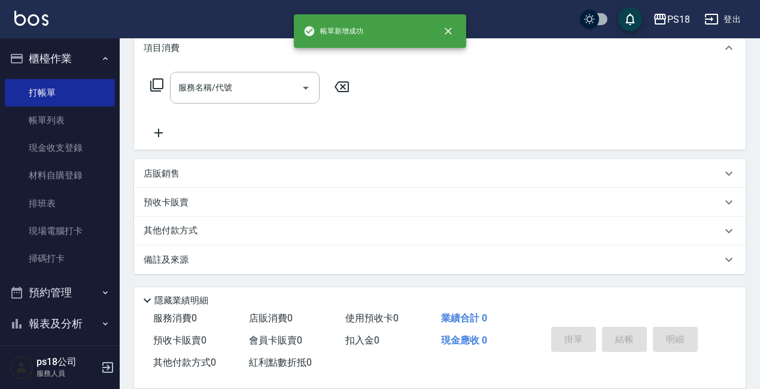
scroll to position [0, 0]
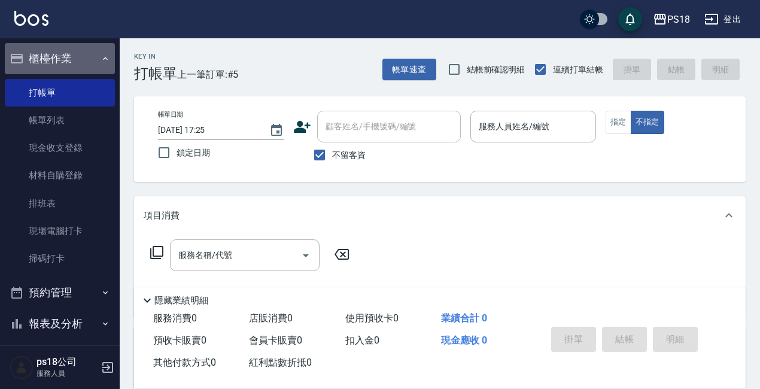
click at [100, 59] on icon "button" at bounding box center [105, 59] width 10 height 10
